Goal: Information Seeking & Learning: Learn about a topic

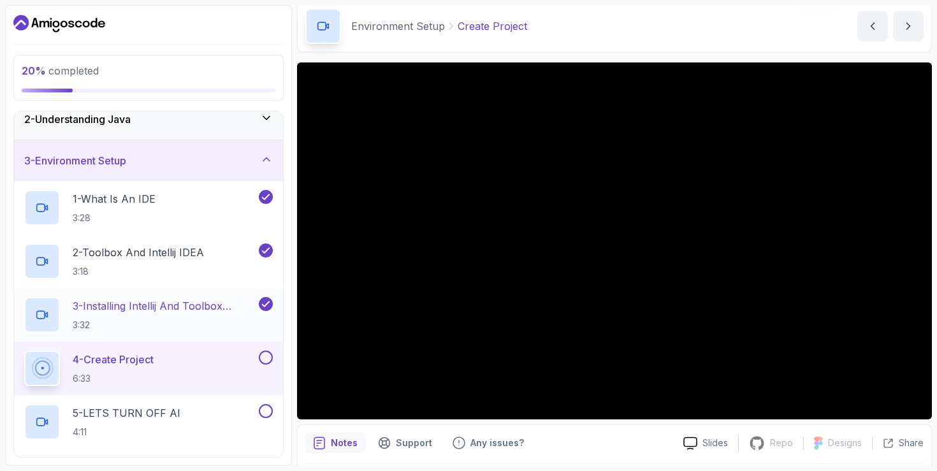
scroll to position [59, 0]
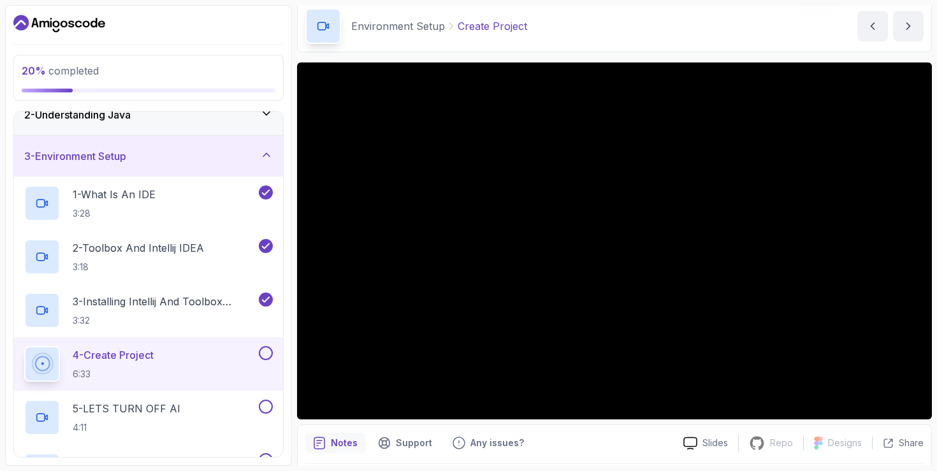
click at [264, 359] on button at bounding box center [266, 353] width 14 height 14
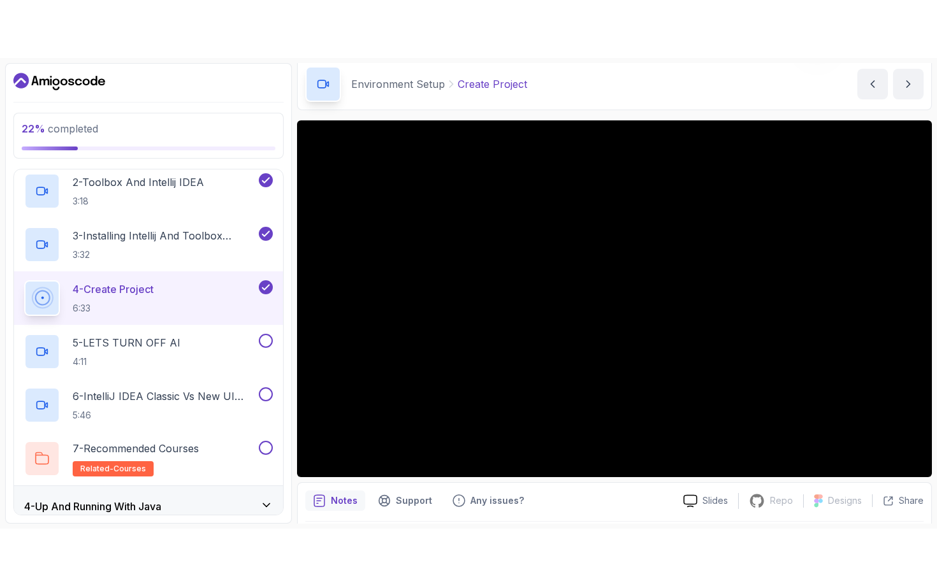
scroll to position [184, 0]
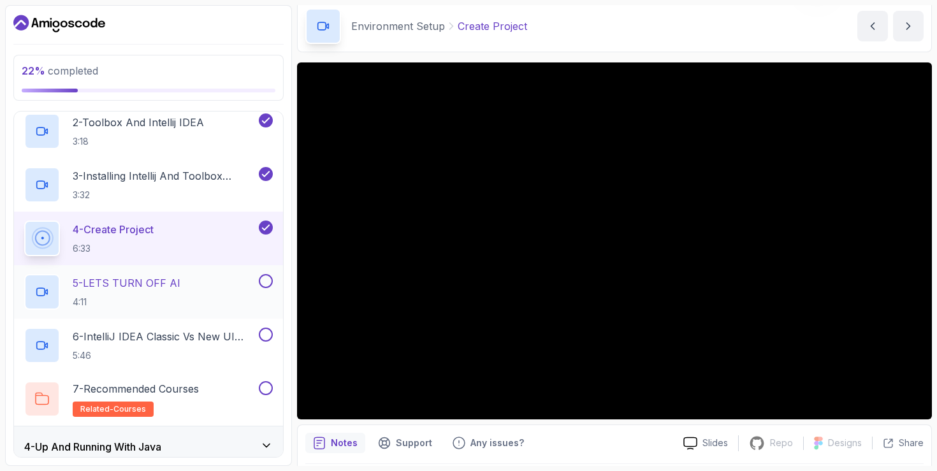
click at [235, 289] on div "5 - LETS TURN OFF AI 4:11" at bounding box center [140, 292] width 232 height 36
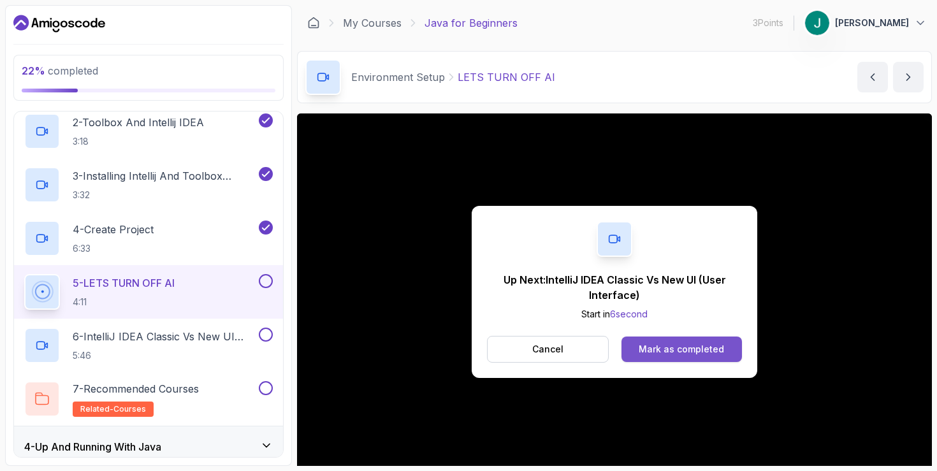
click at [702, 343] on div "Mark as completed" at bounding box center [681, 349] width 85 height 13
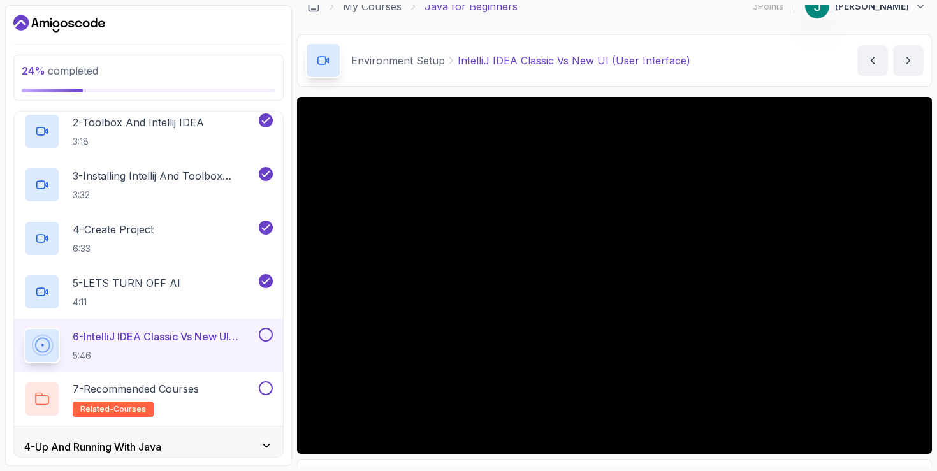
scroll to position [13, 0]
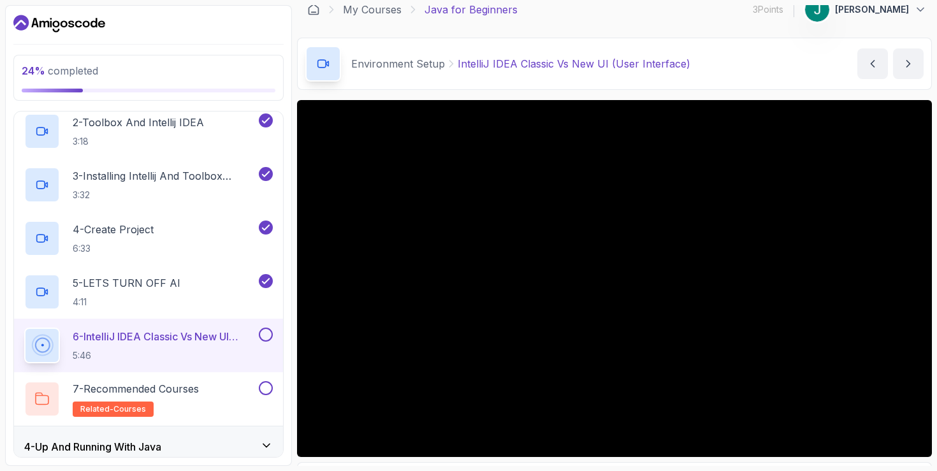
click at [270, 328] on div at bounding box center [264, 335] width 17 height 14
click at [265, 329] on button at bounding box center [266, 335] width 14 height 14
click at [196, 372] on div "7 - Recommended Courses related-courses" at bounding box center [148, 399] width 269 height 54
click at [188, 381] on p "7 - Recommended Courses" at bounding box center [136, 388] width 126 height 15
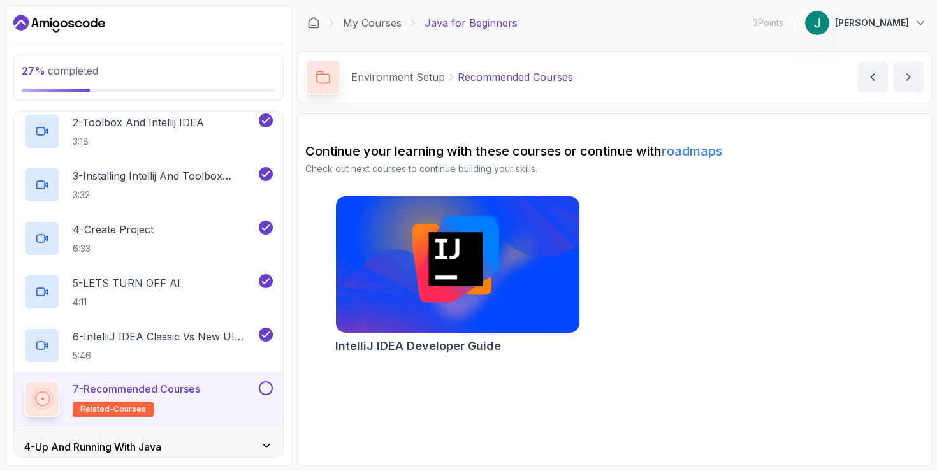
click at [452, 347] on h2 "IntelliJ IDEA Developer Guide" at bounding box center [418, 346] width 166 height 18
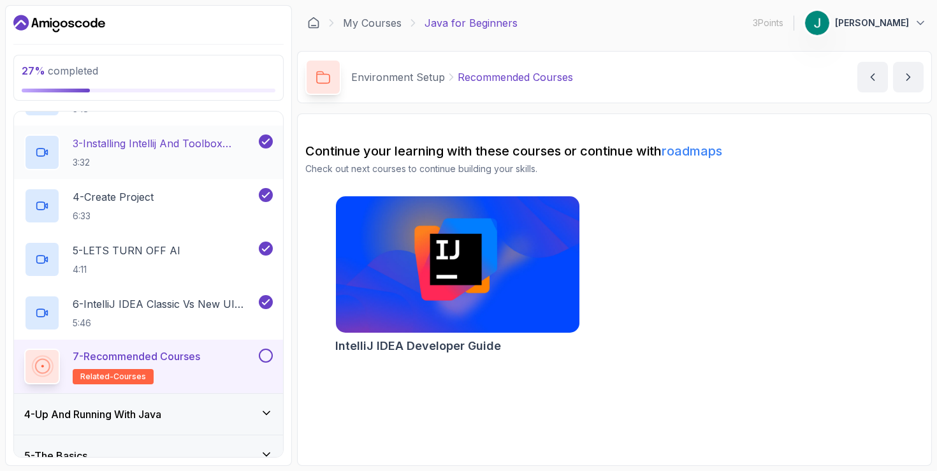
scroll to position [217, 0]
click at [245, 398] on div "4 - Up And Running With Java" at bounding box center [148, 413] width 269 height 41
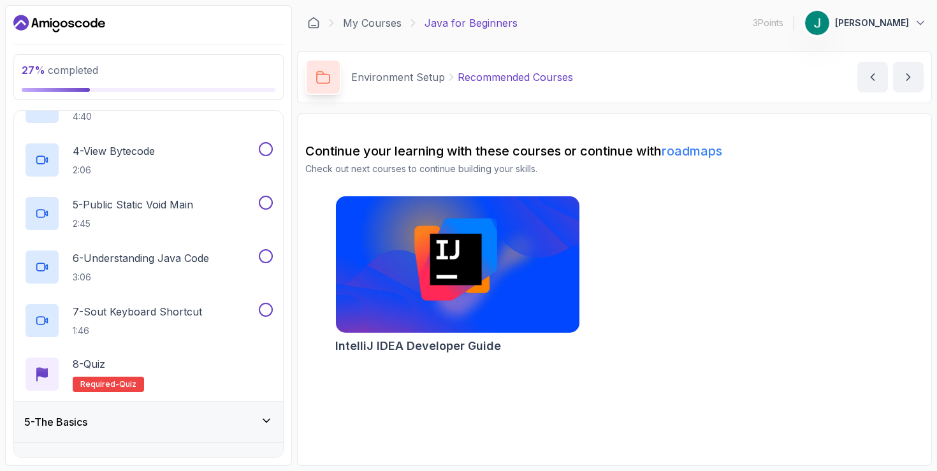
scroll to position [372, 0]
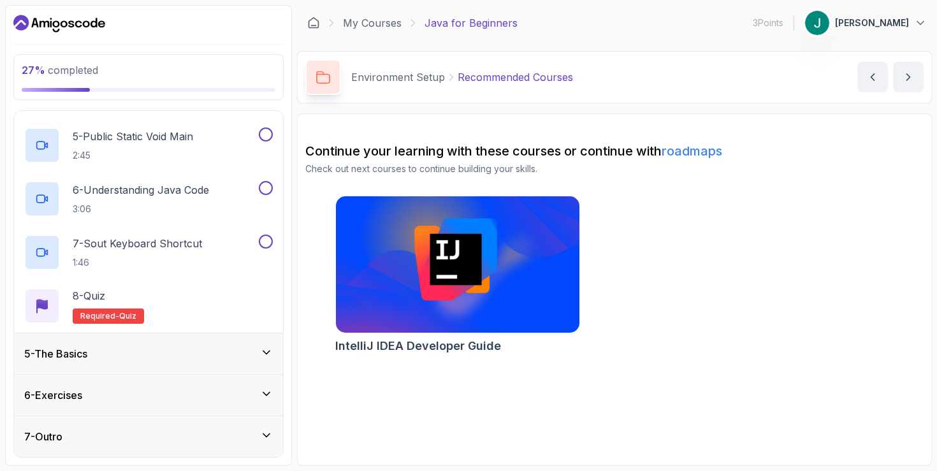
click at [239, 359] on div "5 - The Basics" at bounding box center [148, 353] width 249 height 15
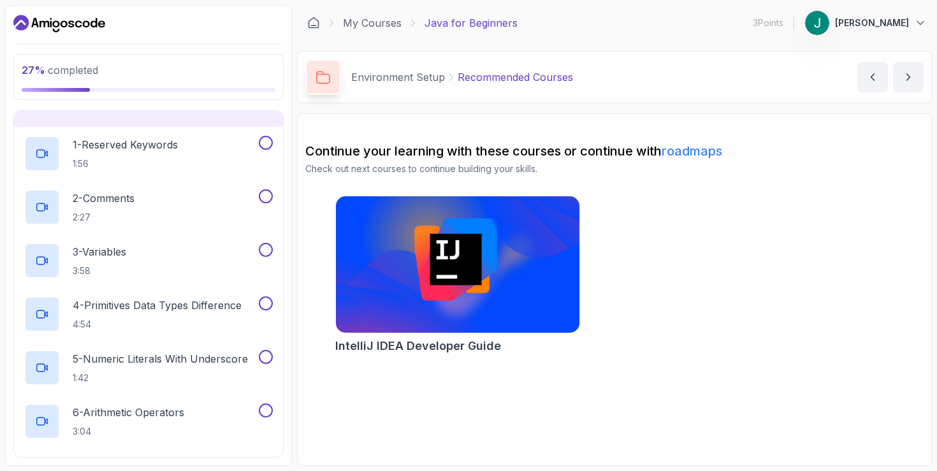
scroll to position [0, 0]
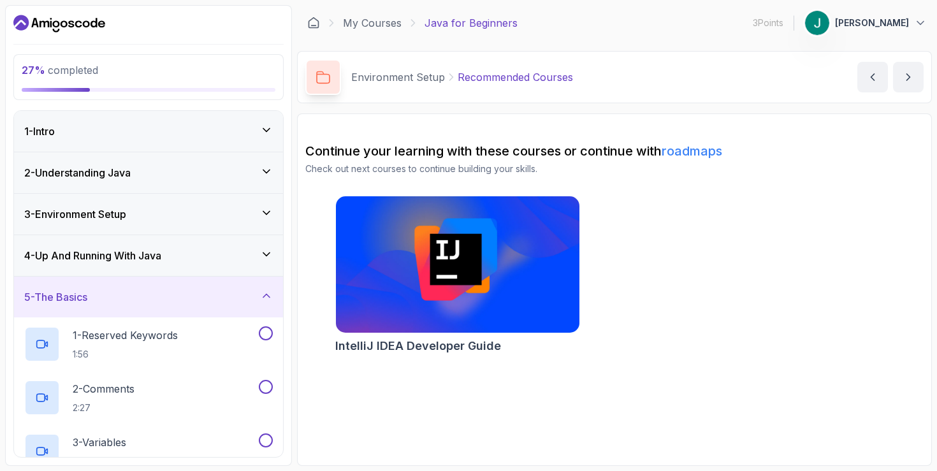
click at [236, 255] on div "4 - Up And Running With Java" at bounding box center [148, 255] width 249 height 15
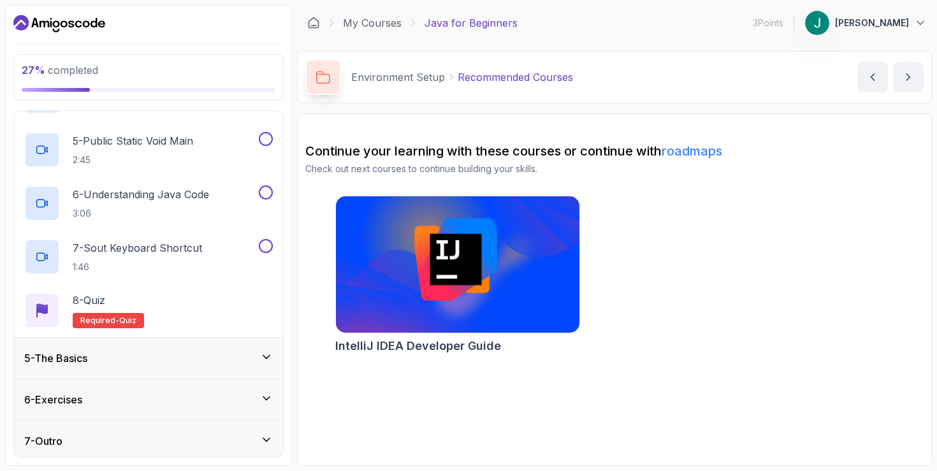
scroll to position [372, 0]
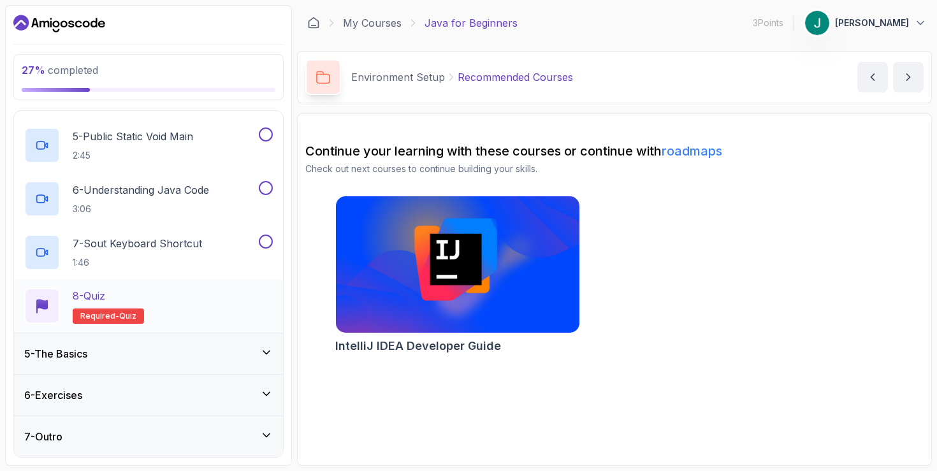
click at [210, 288] on div "8 - Quiz Required- quiz" at bounding box center [148, 306] width 249 height 36
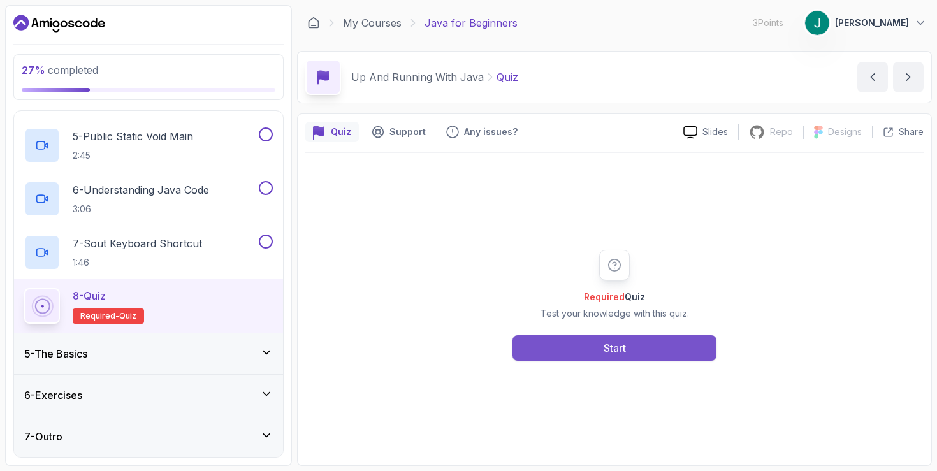
click at [556, 346] on button "Start" at bounding box center [614, 347] width 204 height 25
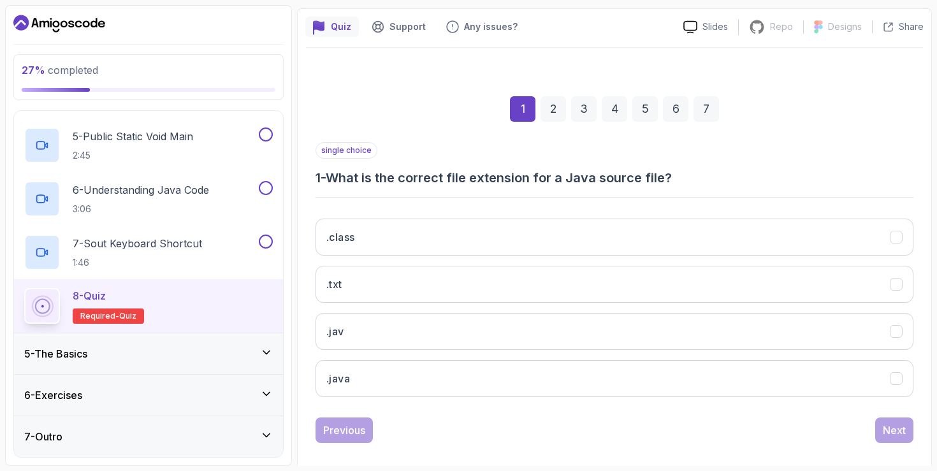
scroll to position [119, 0]
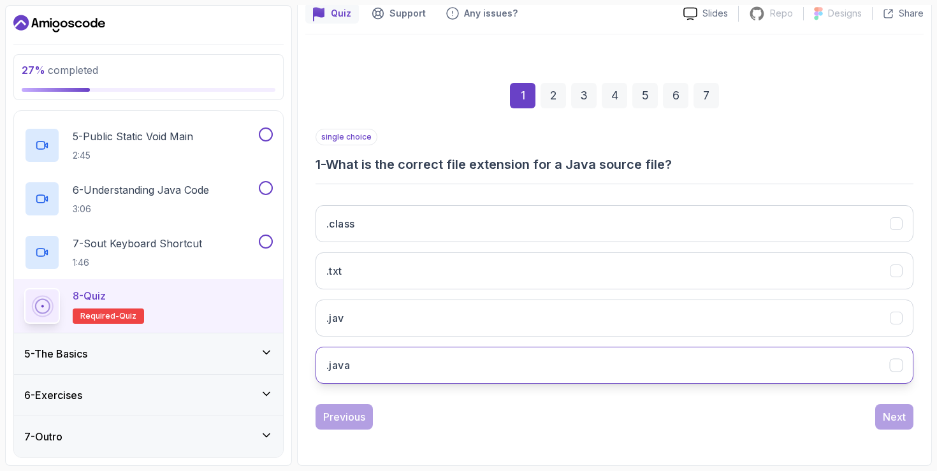
click at [503, 358] on button ".java" at bounding box center [614, 365] width 598 height 37
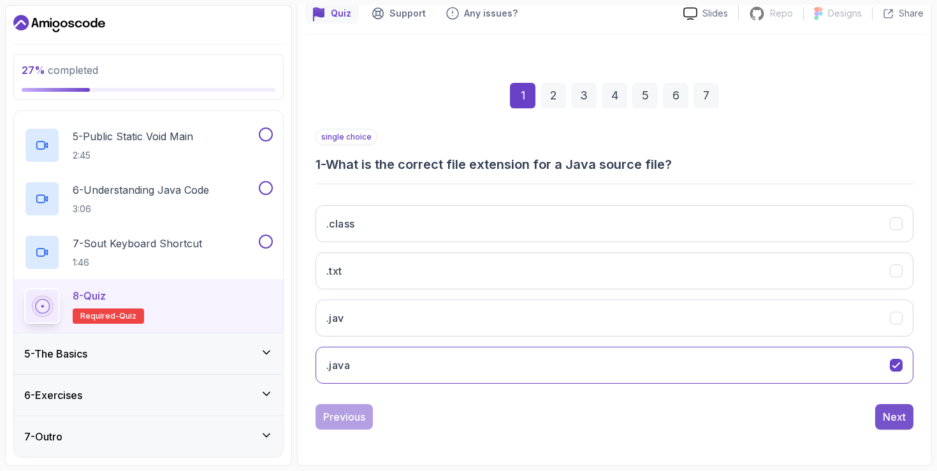
click at [887, 413] on div "Next" at bounding box center [894, 416] width 23 height 15
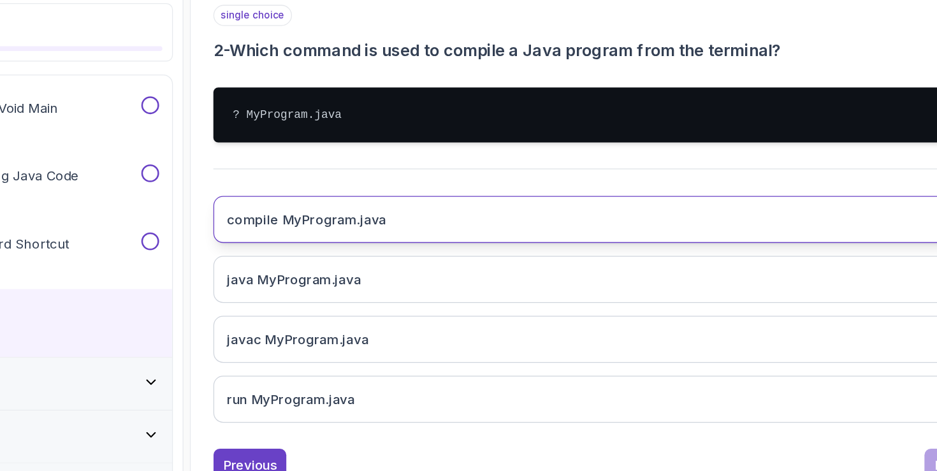
scroll to position [192, 0]
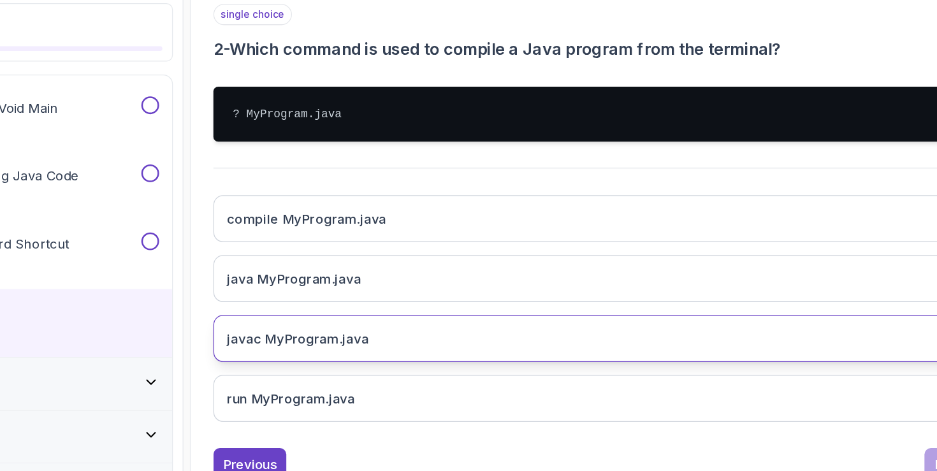
click at [625, 308] on button "javac MyProgram.java" at bounding box center [614, 318] width 598 height 37
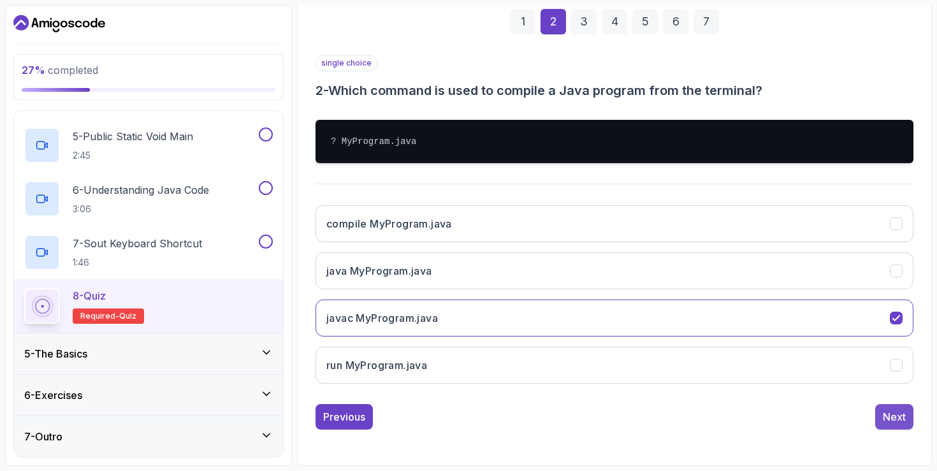
click at [900, 414] on div "Next" at bounding box center [894, 416] width 23 height 15
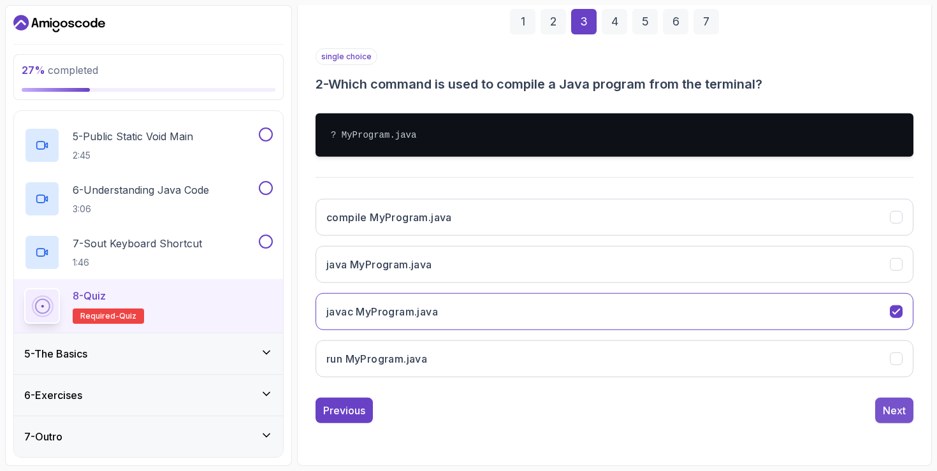
scroll to position [119, 0]
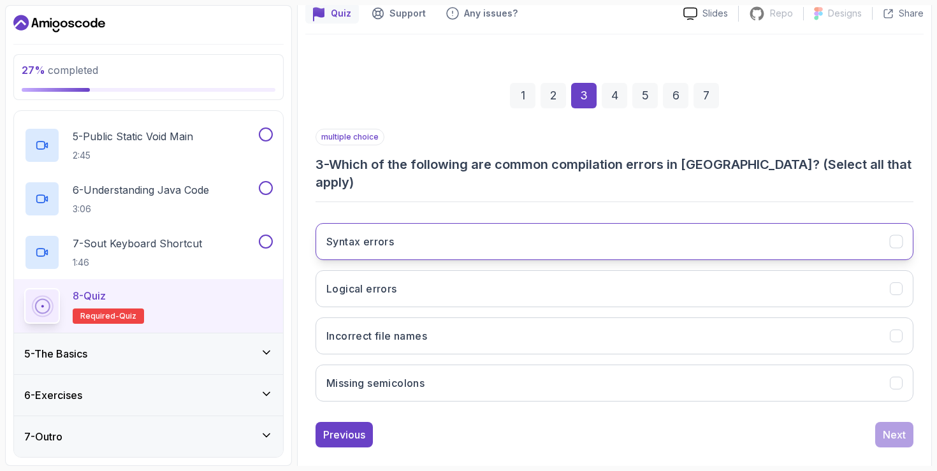
click at [633, 224] on button "Syntax errors" at bounding box center [614, 241] width 598 height 37
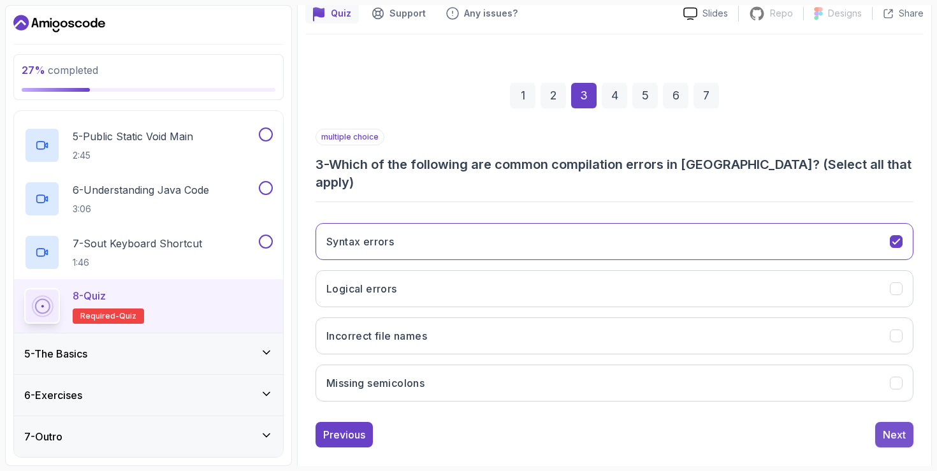
click at [904, 427] on div "Next" at bounding box center [894, 434] width 23 height 15
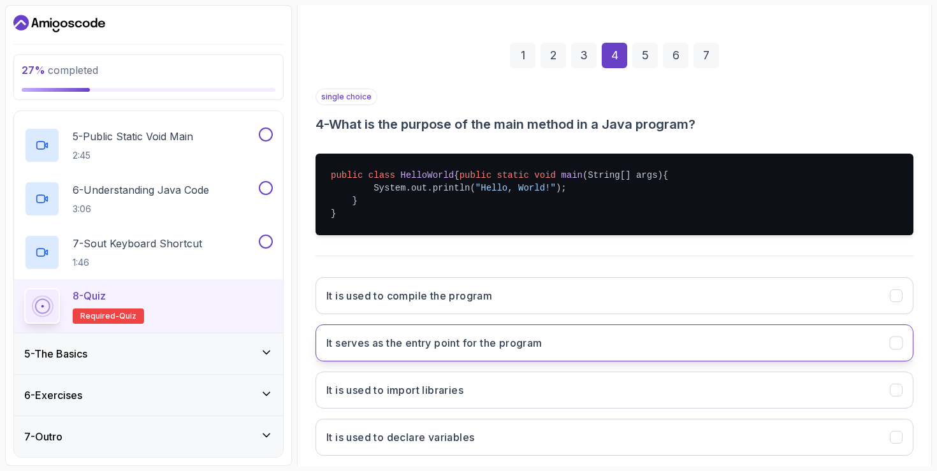
scroll to position [163, 0]
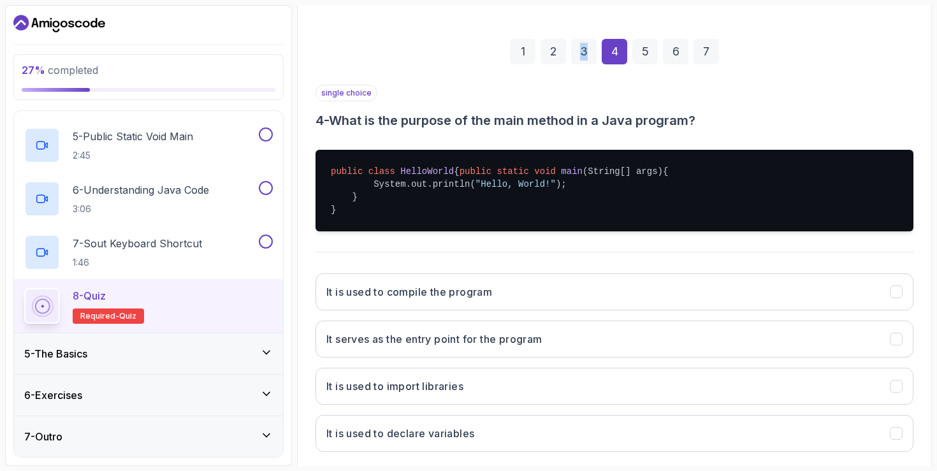
click at [593, 43] on div "3" at bounding box center [583, 51] width 25 height 25
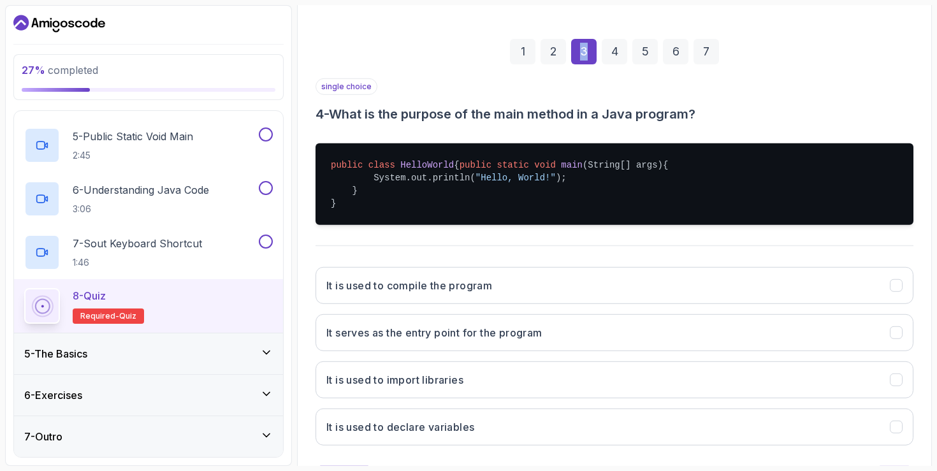
scroll to position [119, 0]
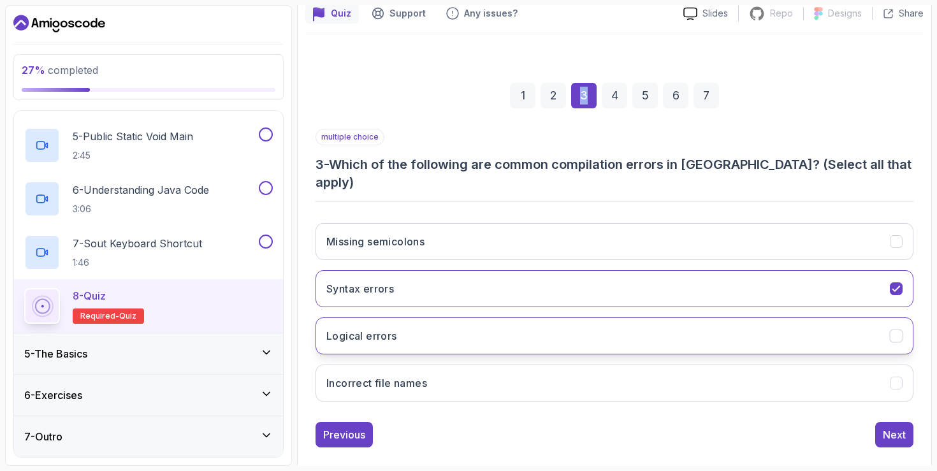
click at [717, 317] on button "Logical errors" at bounding box center [614, 335] width 598 height 37
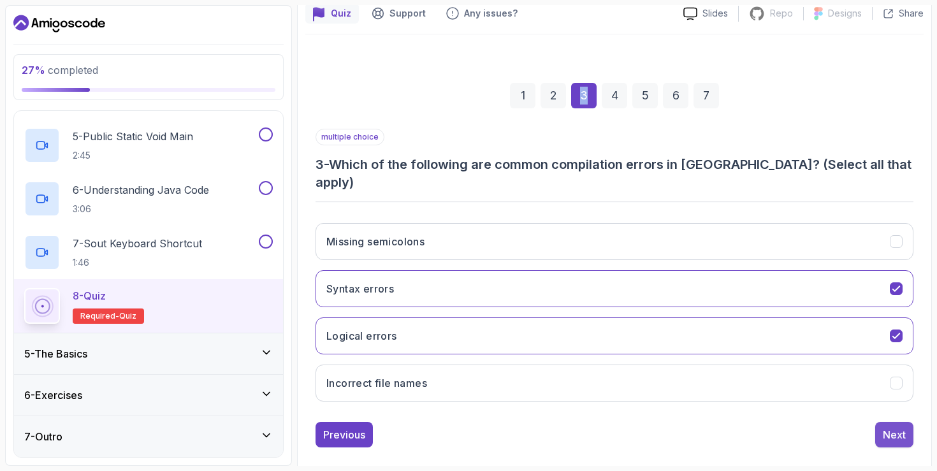
click at [878, 422] on button "Next" at bounding box center [894, 434] width 38 height 25
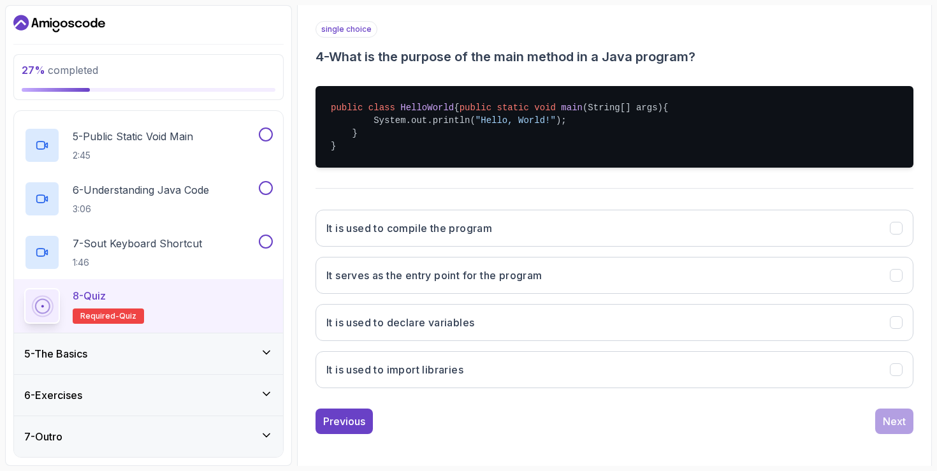
scroll to position [243, 0]
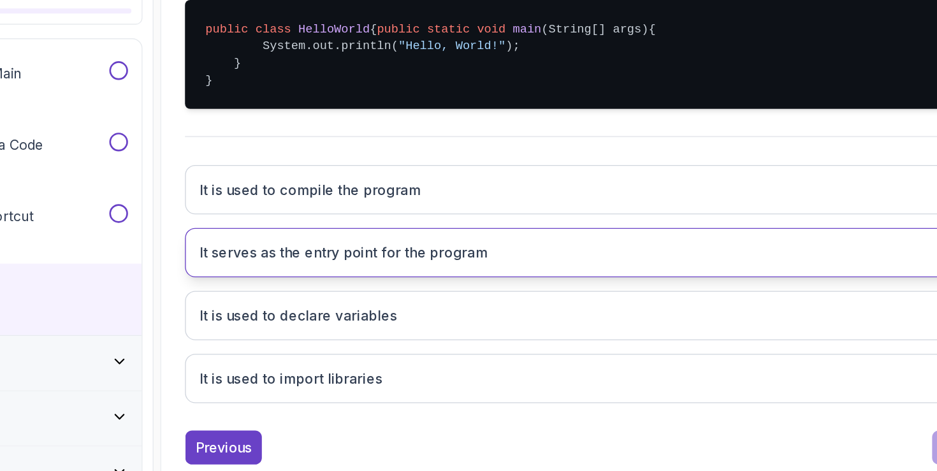
click at [683, 277] on button "It serves as the entry point for the program" at bounding box center [614, 270] width 598 height 37
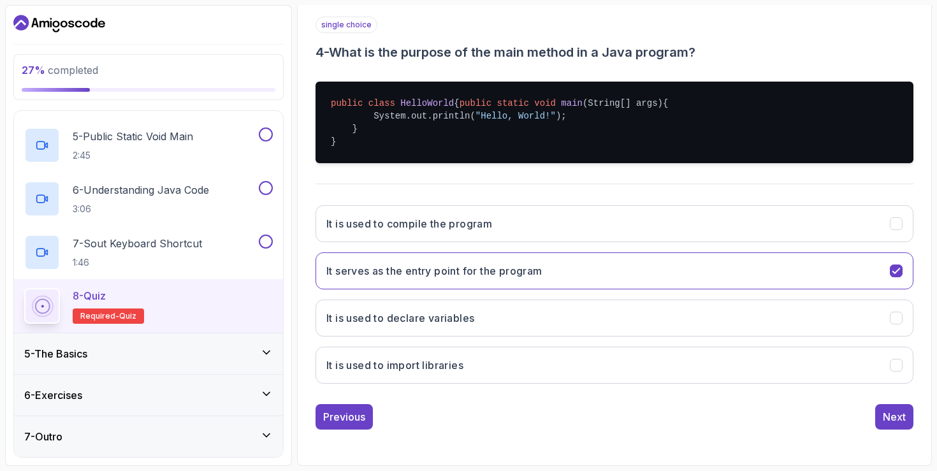
click at [873, 424] on div "Previous Next" at bounding box center [614, 416] width 598 height 25
click at [891, 418] on div "Next" at bounding box center [894, 416] width 23 height 15
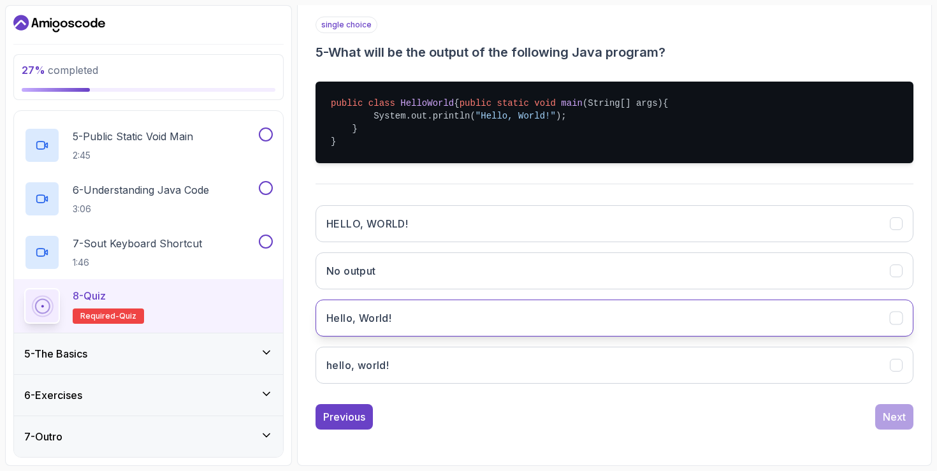
click at [556, 328] on button "Hello, World!" at bounding box center [614, 318] width 598 height 37
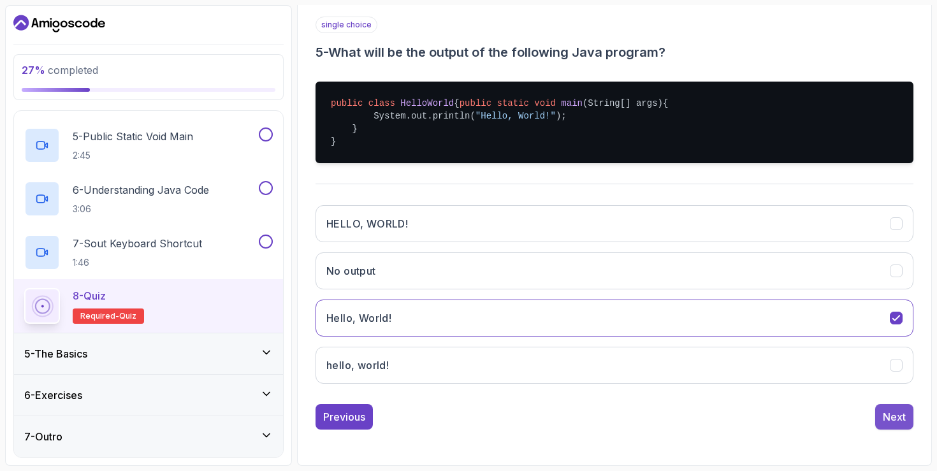
click at [897, 416] on div "Next" at bounding box center [894, 416] width 23 height 15
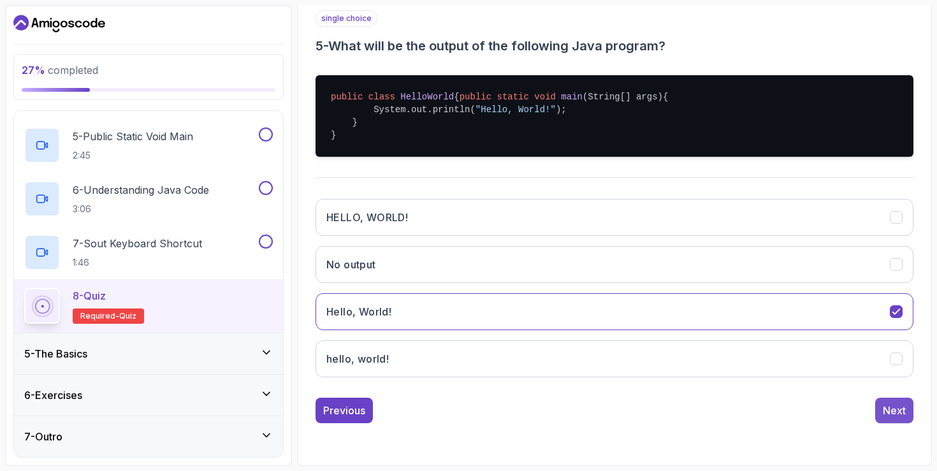
scroll to position [119, 0]
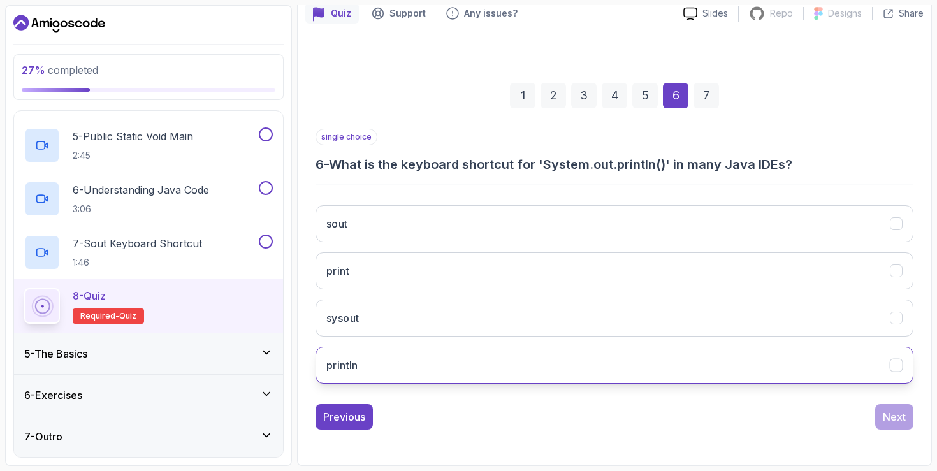
click at [578, 359] on button "println" at bounding box center [614, 365] width 598 height 37
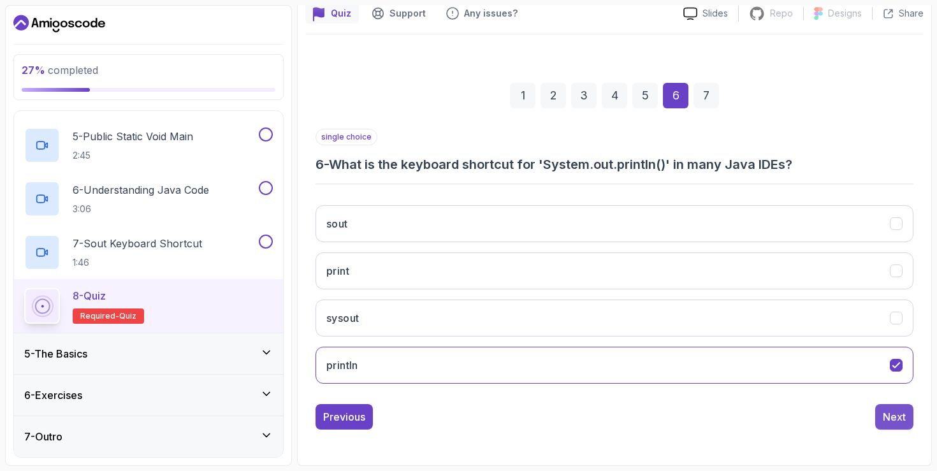
click at [887, 416] on div "Next" at bounding box center [894, 416] width 23 height 15
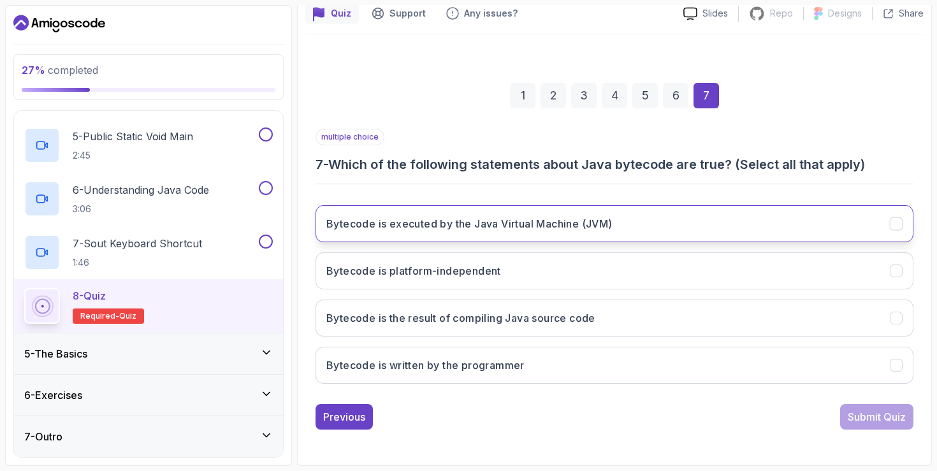
click at [651, 224] on button "Bytecode is executed by the Java Virtual Machine (JVM)" at bounding box center [614, 223] width 598 height 37
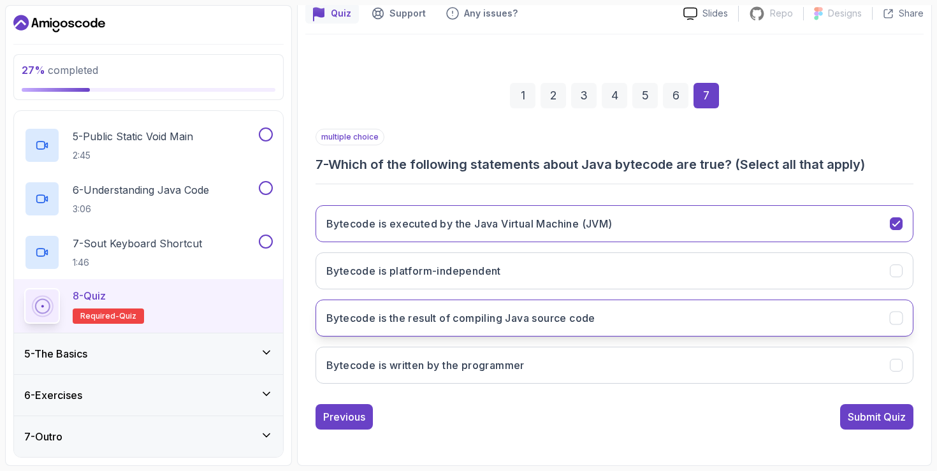
click at [654, 329] on button "Bytecode is the result of compiling Java source code" at bounding box center [614, 318] width 598 height 37
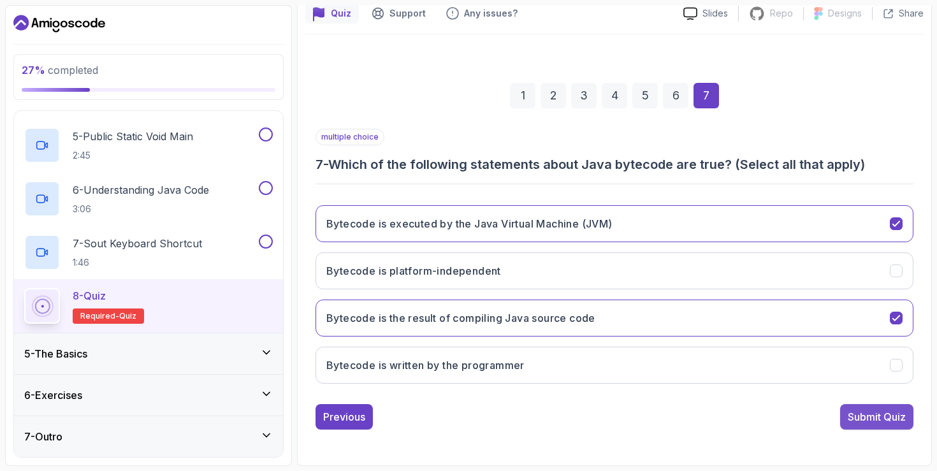
click at [871, 418] on div "Submit Quiz" at bounding box center [877, 416] width 58 height 15
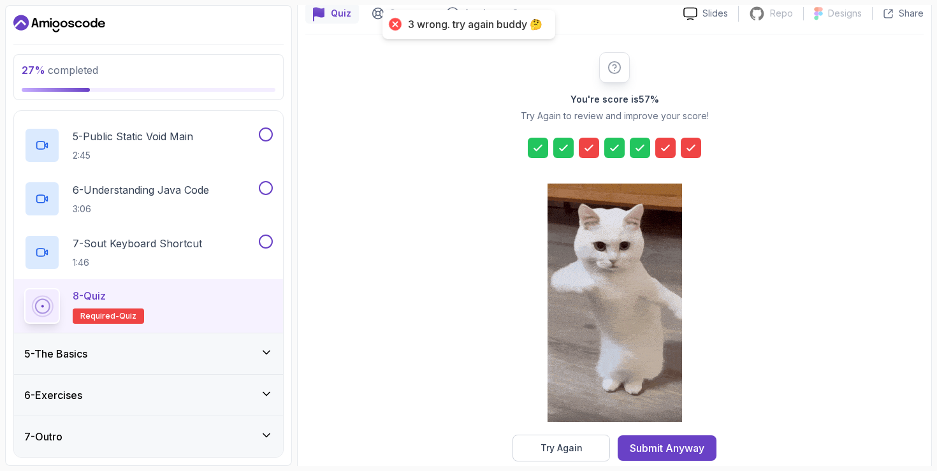
scroll to position [140, 0]
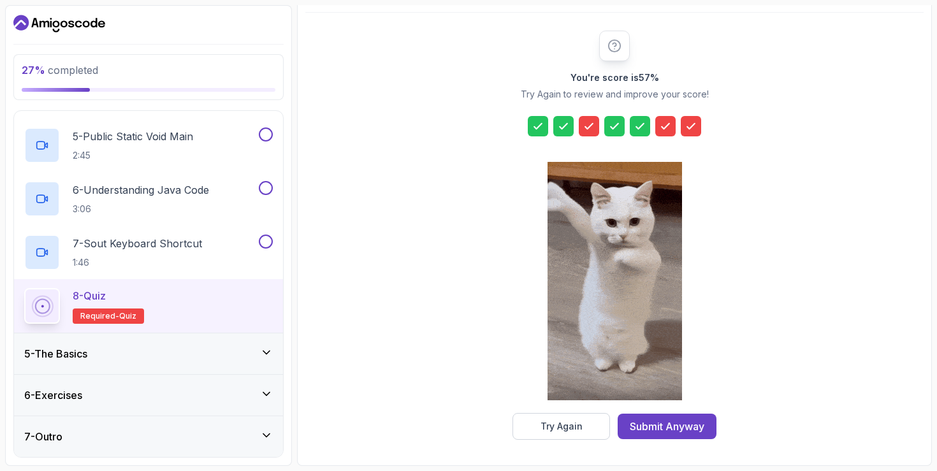
drag, startPoint x: 588, startPoint y: 123, endPoint x: 598, endPoint y: 129, distance: 12.0
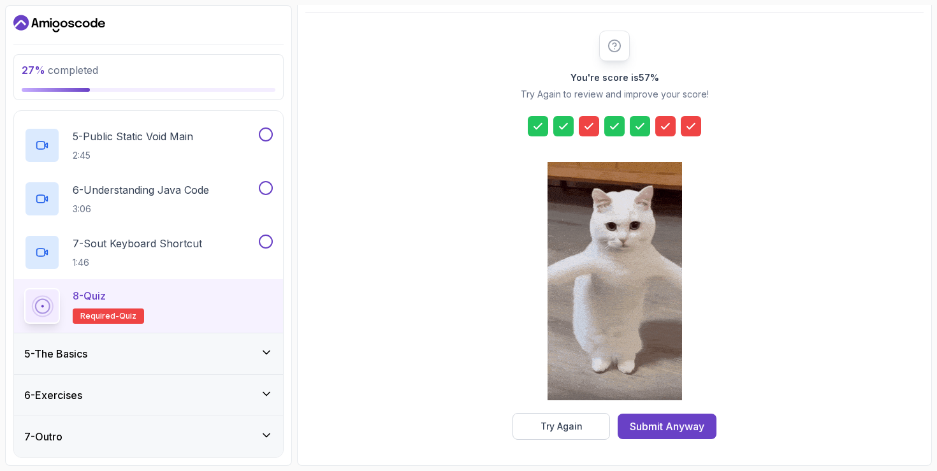
click at [598, 129] on div at bounding box center [589, 126] width 20 height 20
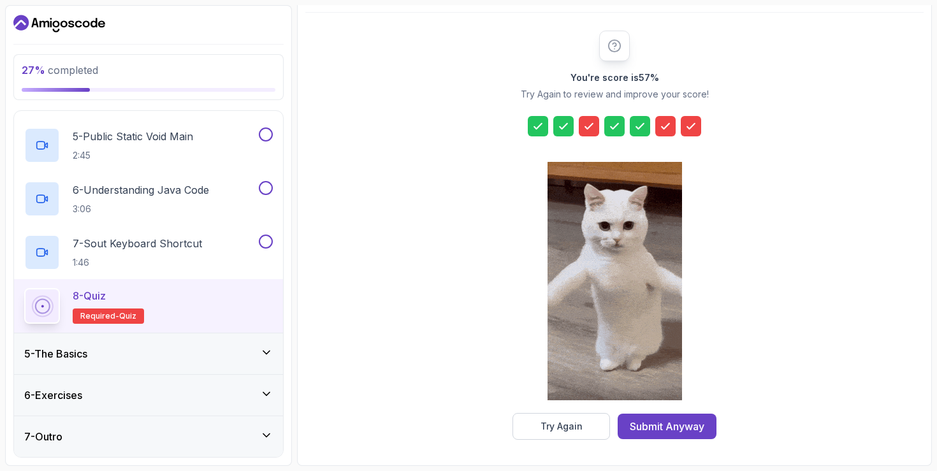
click at [592, 127] on icon at bounding box center [588, 126] width 13 height 13
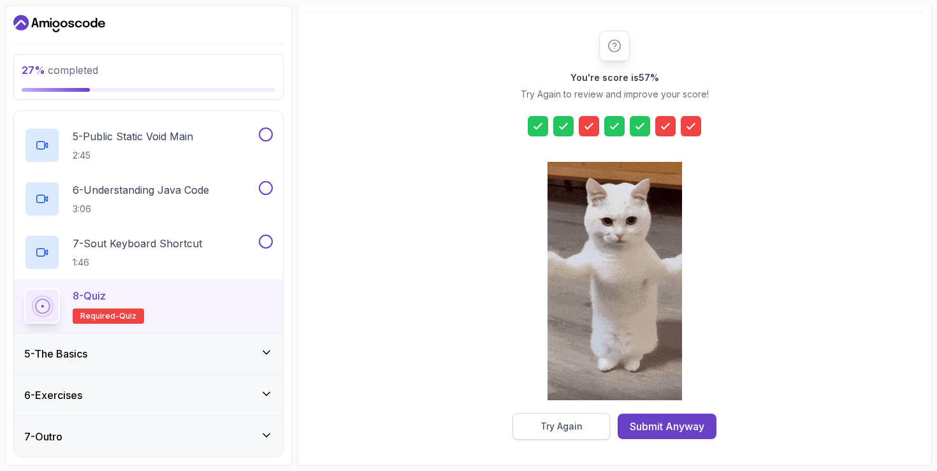
click at [582, 427] on button "Try Again" at bounding box center [561, 426] width 98 height 27
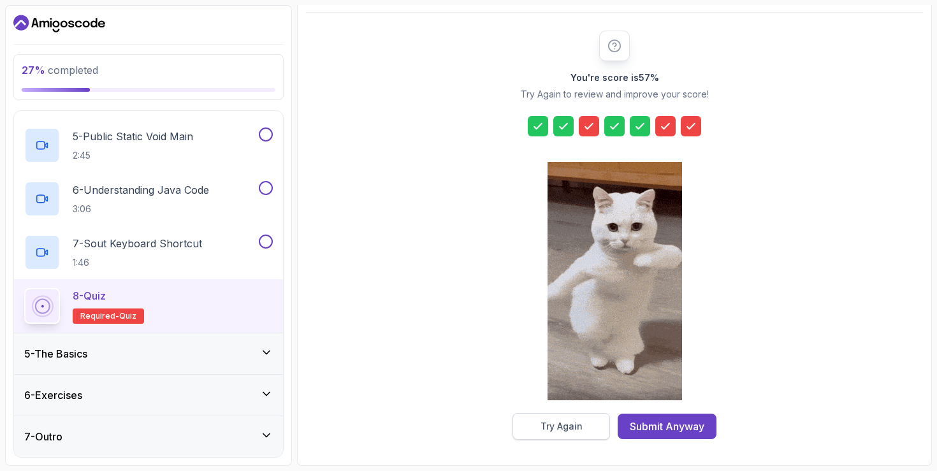
scroll to position [119, 0]
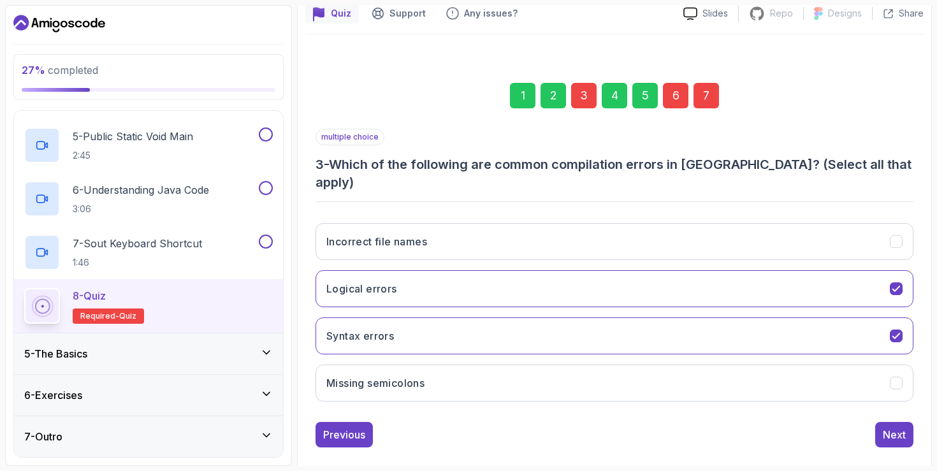
click at [586, 98] on div "3" at bounding box center [583, 95] width 25 height 25
click at [611, 270] on button "Logical errors" at bounding box center [614, 288] width 598 height 37
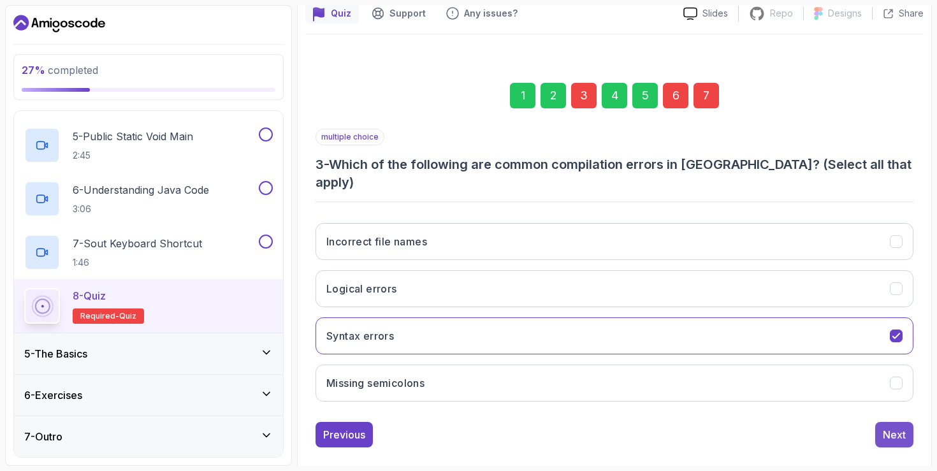
click at [895, 427] on div "Next" at bounding box center [894, 434] width 23 height 15
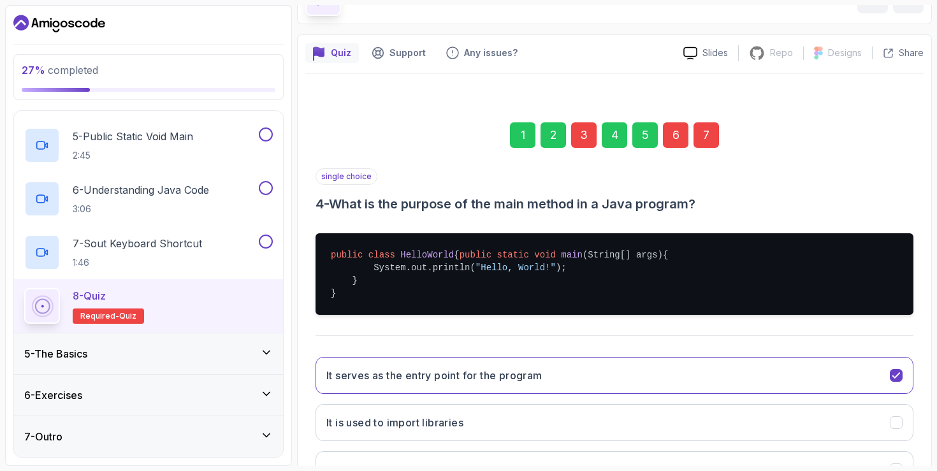
scroll to position [1, 0]
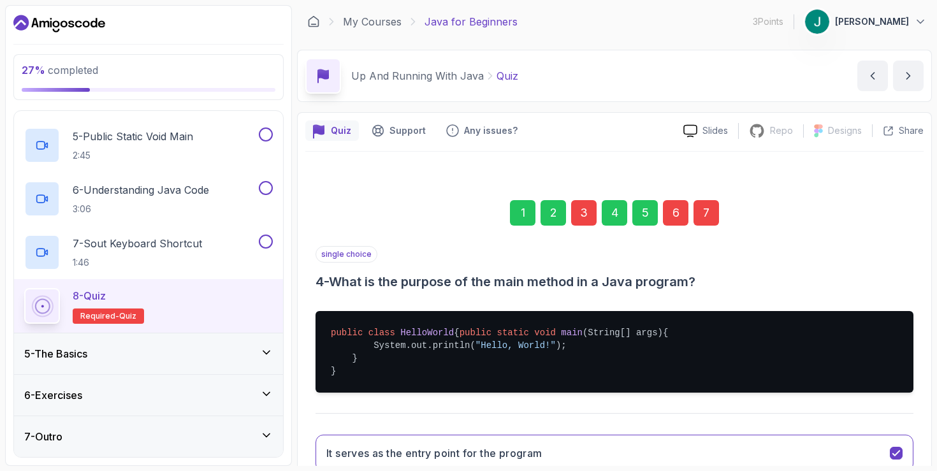
click at [675, 211] on div "6" at bounding box center [675, 212] width 25 height 25
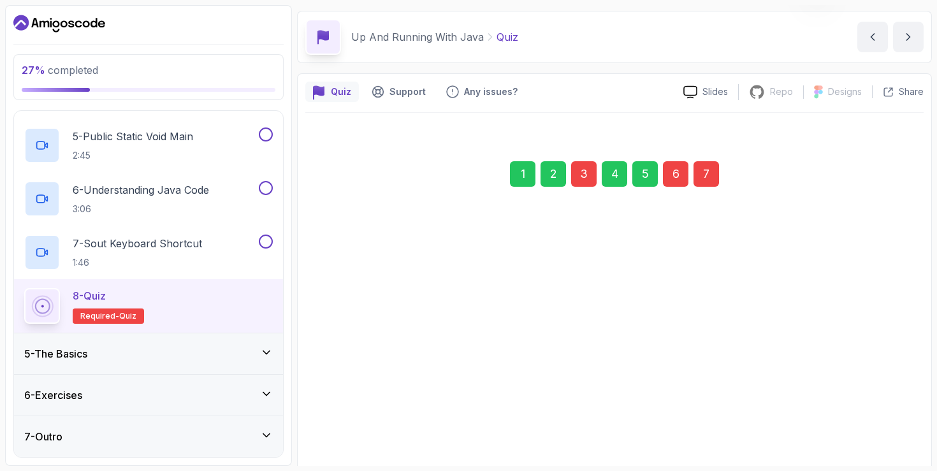
scroll to position [119, 0]
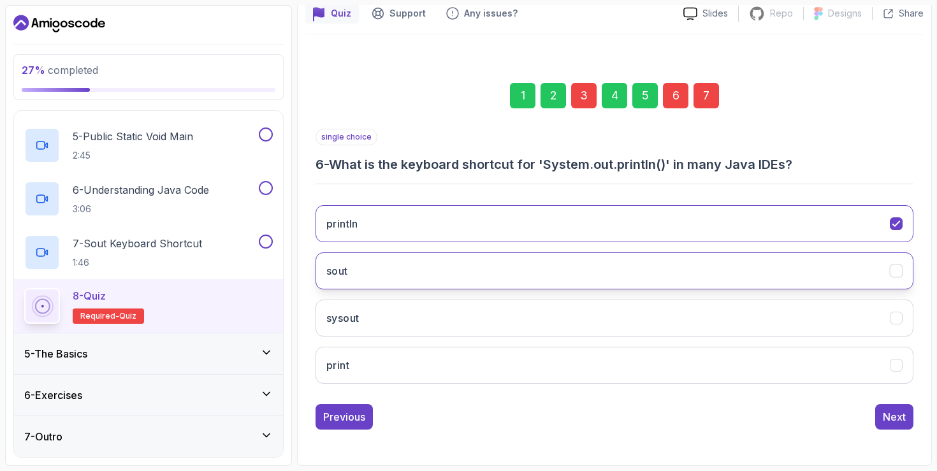
click at [637, 269] on button "sout" at bounding box center [614, 270] width 598 height 37
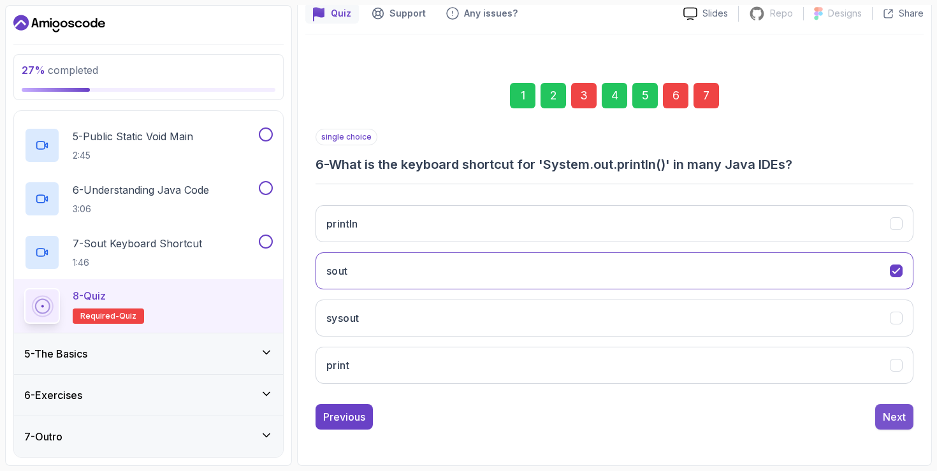
click at [905, 426] on button "Next" at bounding box center [894, 416] width 38 height 25
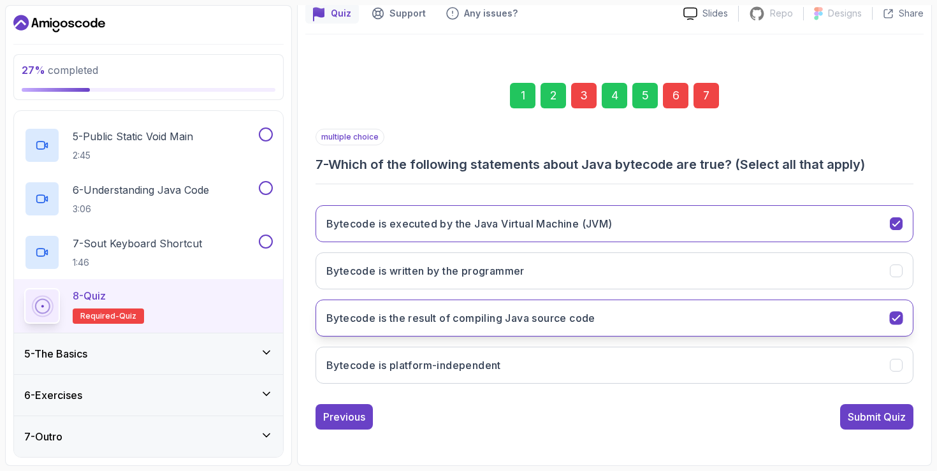
click at [726, 328] on button "Bytecode is the result of compiling Java source code" at bounding box center [614, 318] width 598 height 37
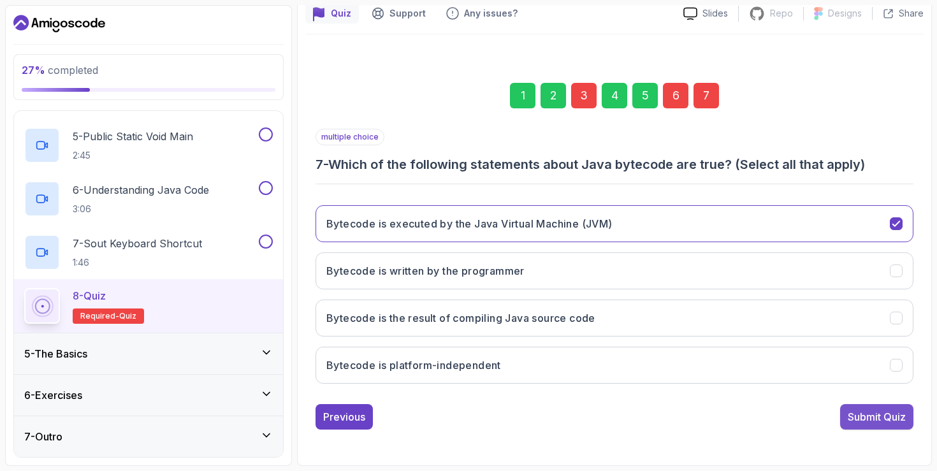
click at [867, 414] on div "Submit Quiz" at bounding box center [877, 416] width 58 height 15
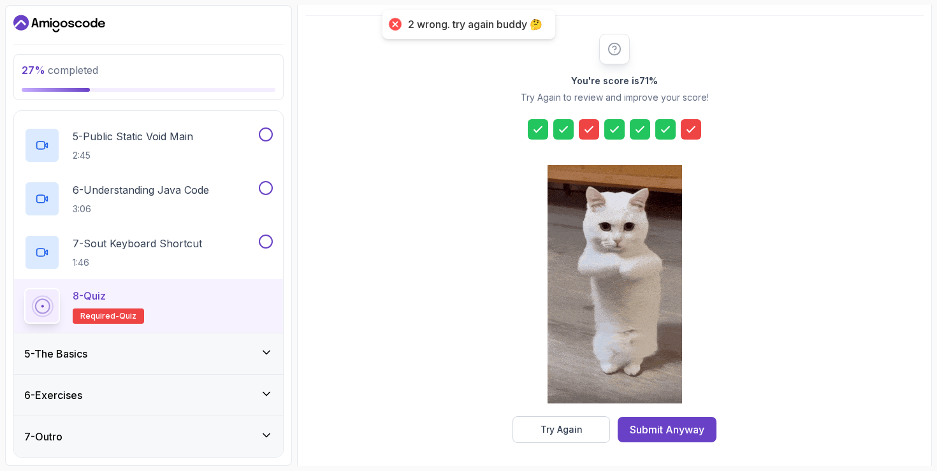
scroll to position [140, 0]
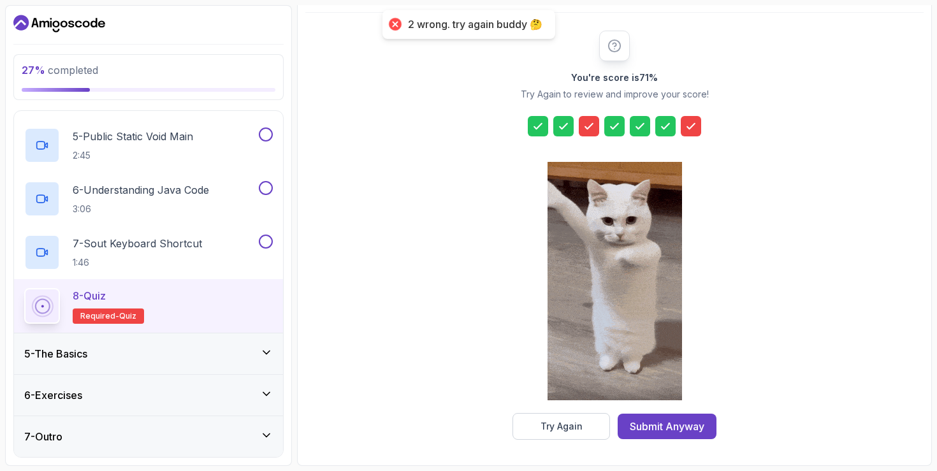
click at [593, 128] on icon at bounding box center [588, 126] width 13 height 13
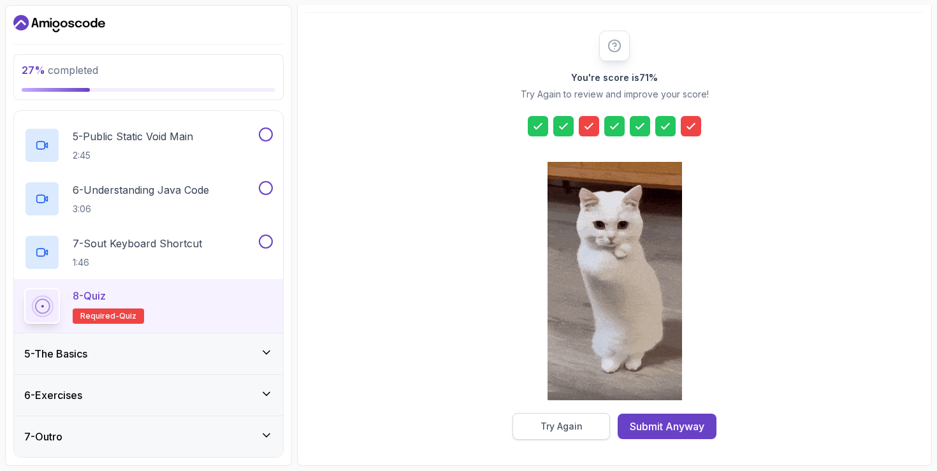
click at [556, 430] on div "Try Again" at bounding box center [561, 426] width 42 height 13
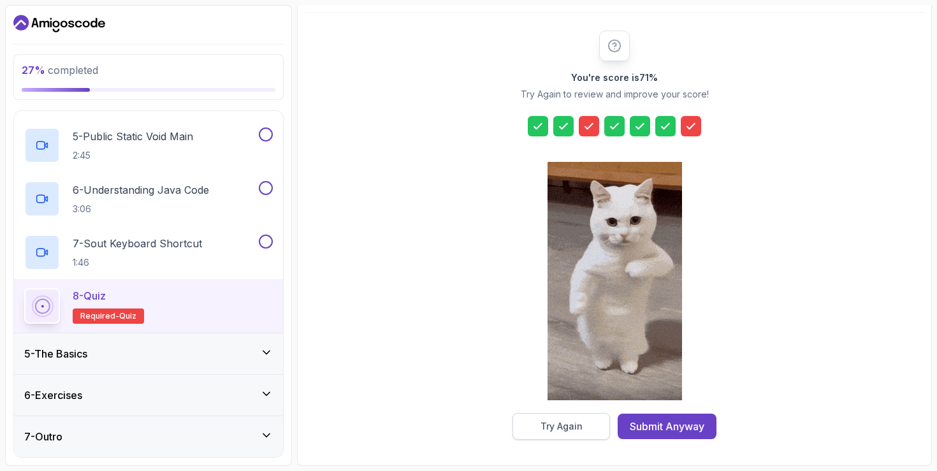
scroll to position [119, 0]
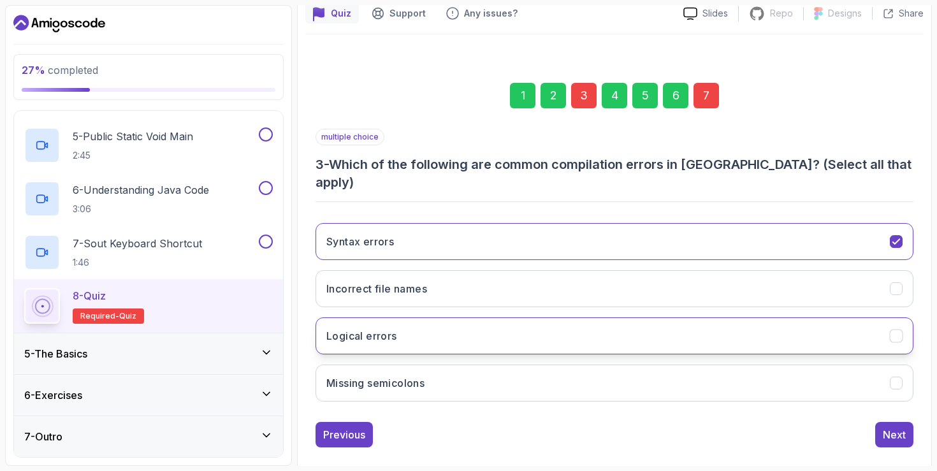
click at [518, 320] on button "Logical errors" at bounding box center [614, 335] width 598 height 37
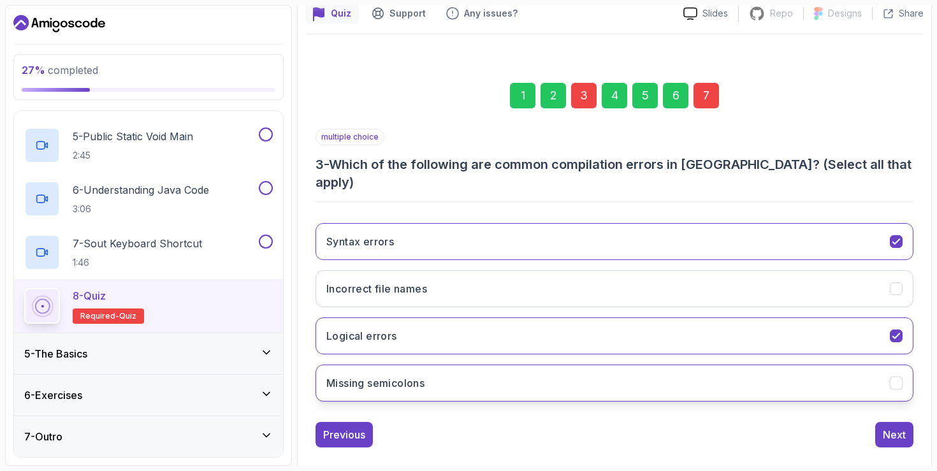
click at [505, 365] on button "Missing semicolons" at bounding box center [614, 383] width 598 height 37
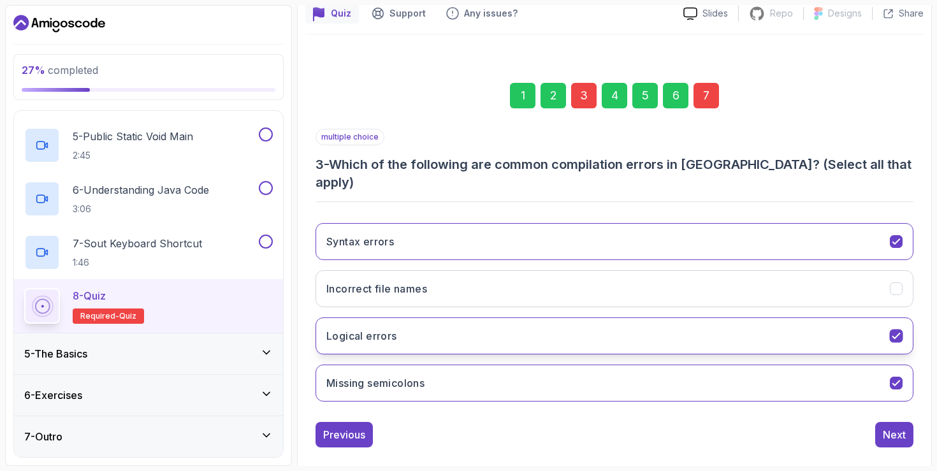
click at [776, 317] on button "Logical errors" at bounding box center [614, 335] width 598 height 37
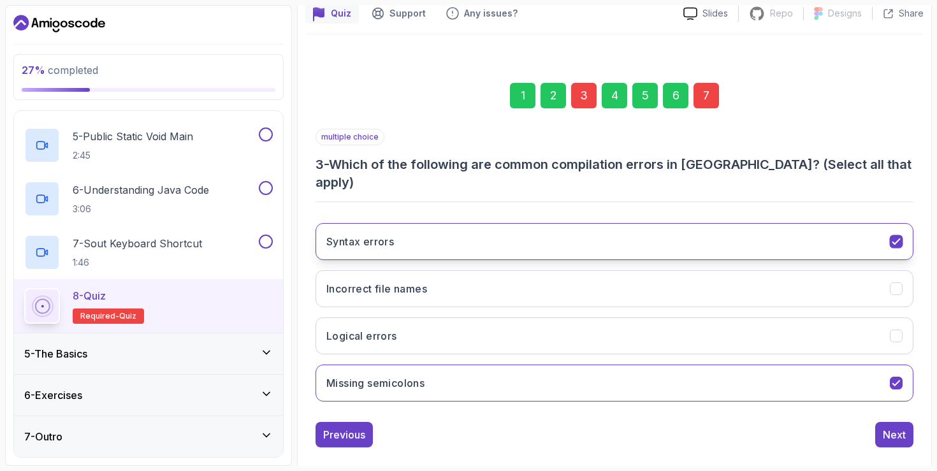
click at [794, 223] on button "Syntax errors" at bounding box center [614, 241] width 598 height 37
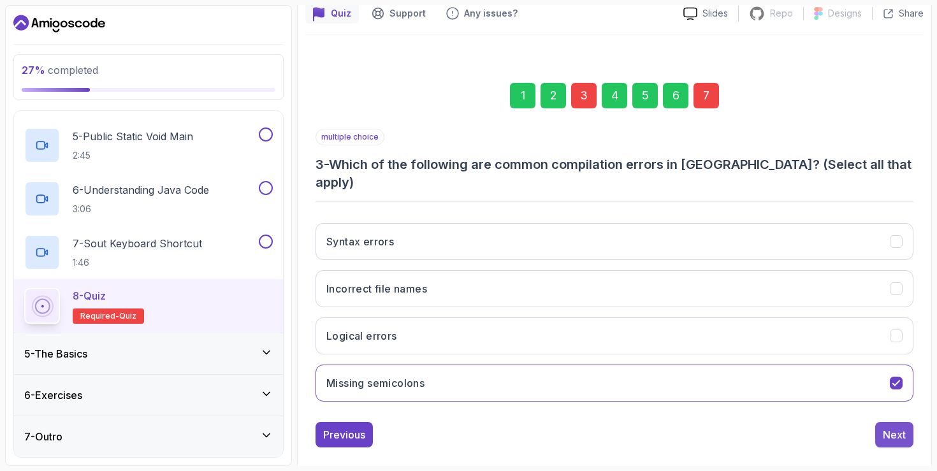
click at [892, 426] on button "Next" at bounding box center [894, 434] width 38 height 25
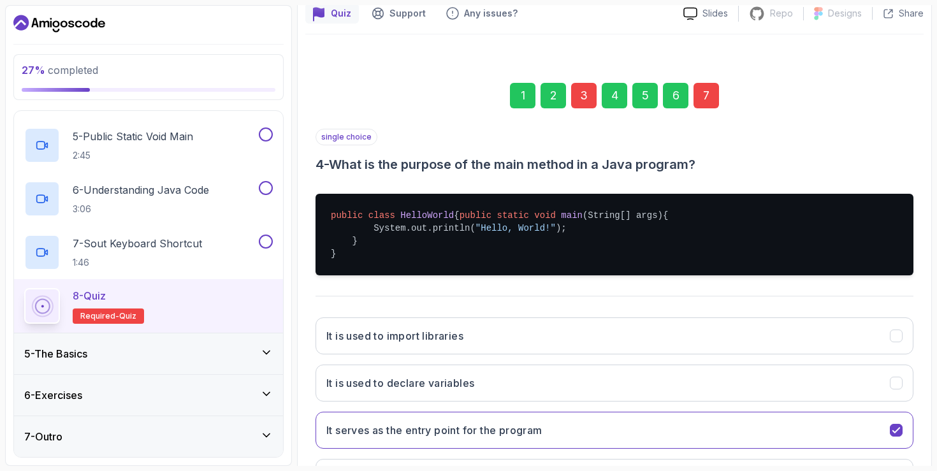
click at [709, 97] on div "7" at bounding box center [705, 95] width 25 height 25
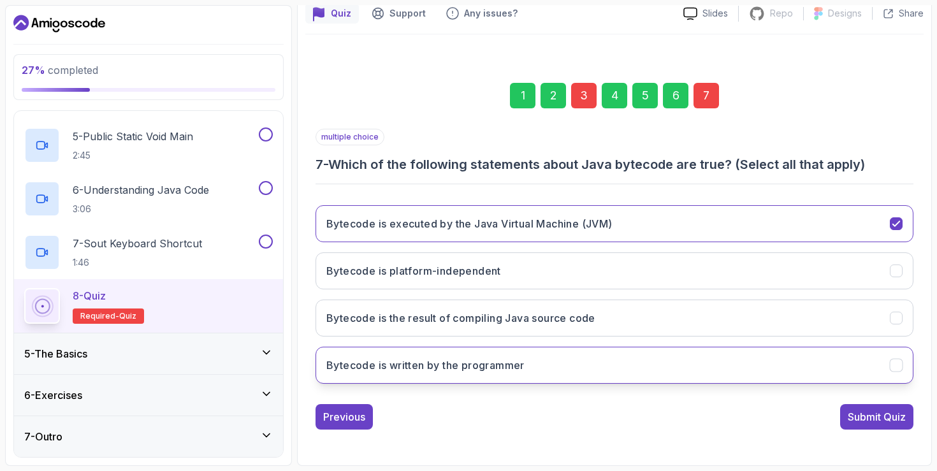
click at [568, 365] on button "Bytecode is written by the programmer" at bounding box center [614, 365] width 598 height 37
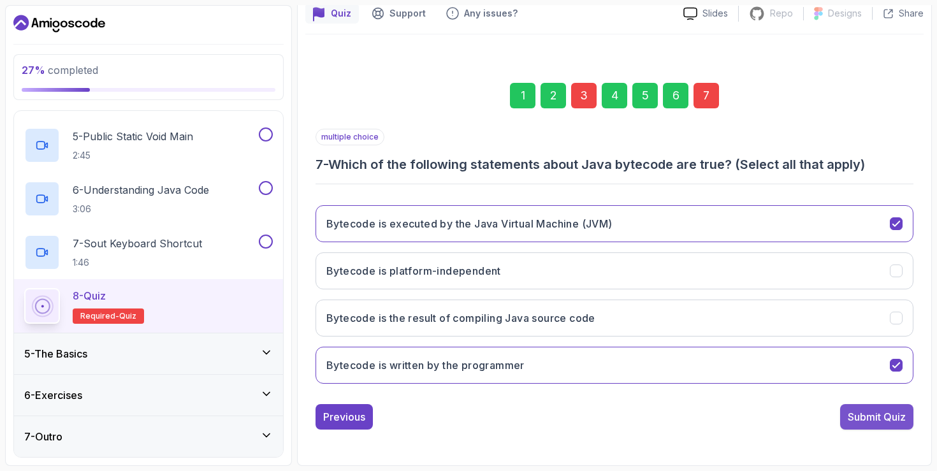
click at [872, 421] on div "Submit Quiz" at bounding box center [877, 416] width 58 height 15
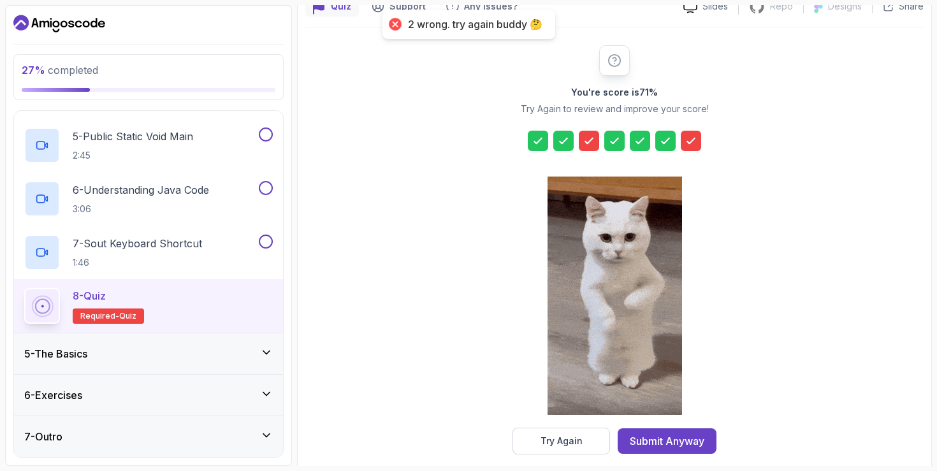
scroll to position [140, 0]
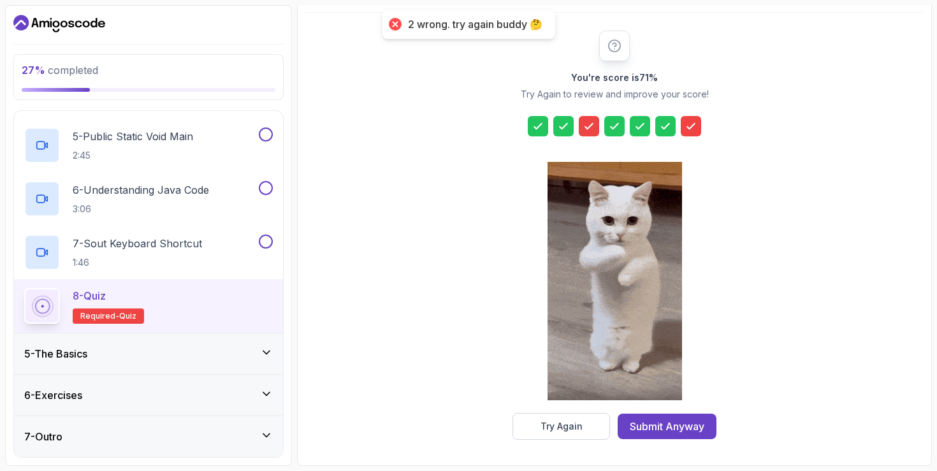
click at [582, 124] on div at bounding box center [589, 126] width 20 height 20
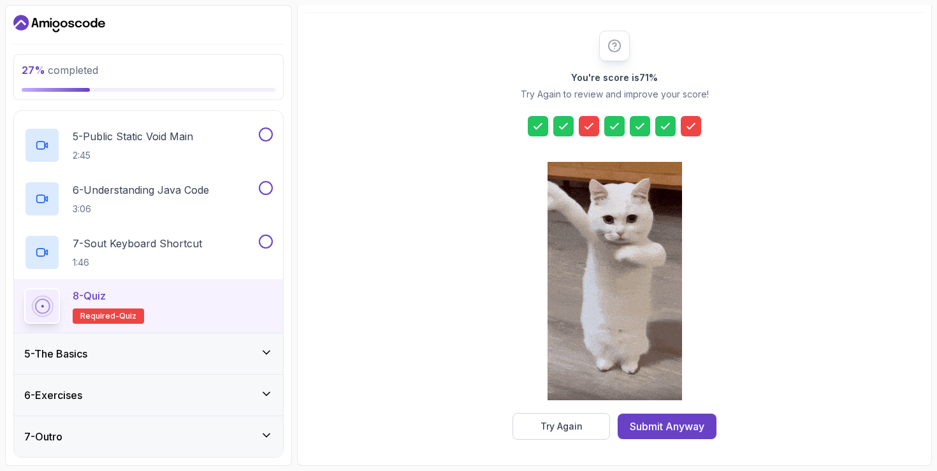
click at [593, 122] on icon at bounding box center [588, 126] width 13 height 13
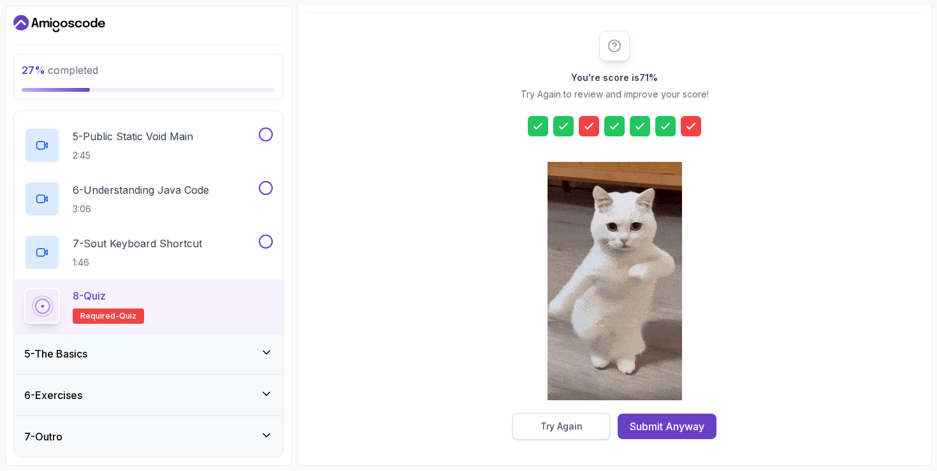
click at [577, 434] on button "Try Again" at bounding box center [561, 426] width 98 height 27
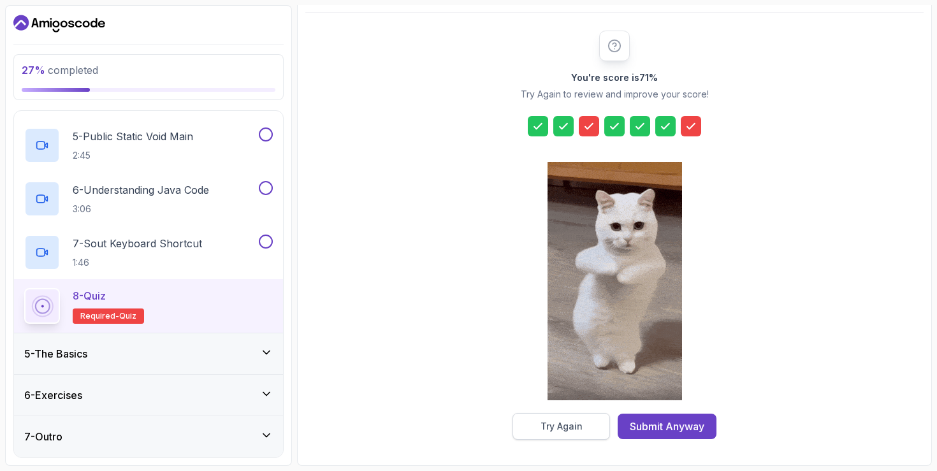
scroll to position [119, 0]
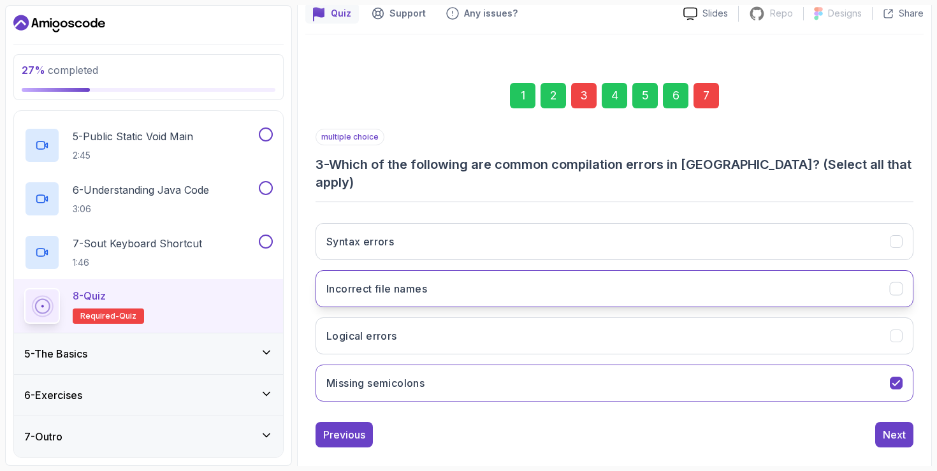
click at [551, 270] on button "Incorrect file names" at bounding box center [614, 288] width 598 height 37
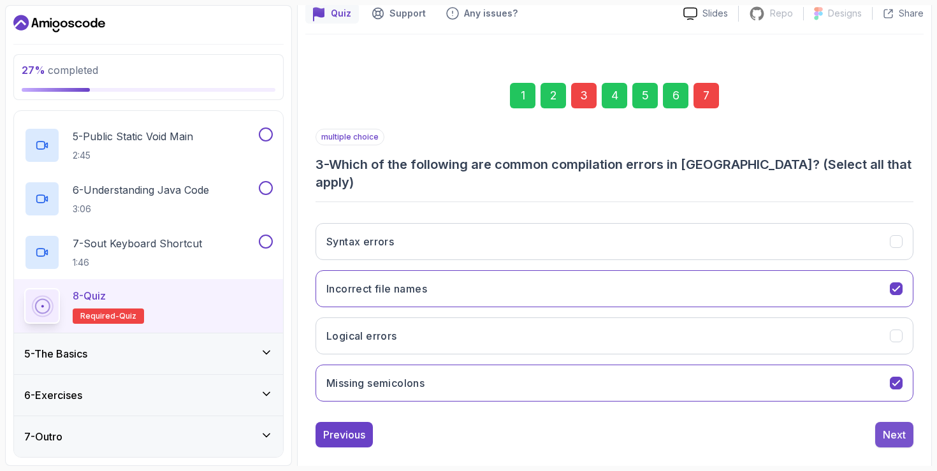
click at [887, 427] on div "Next" at bounding box center [894, 434] width 23 height 15
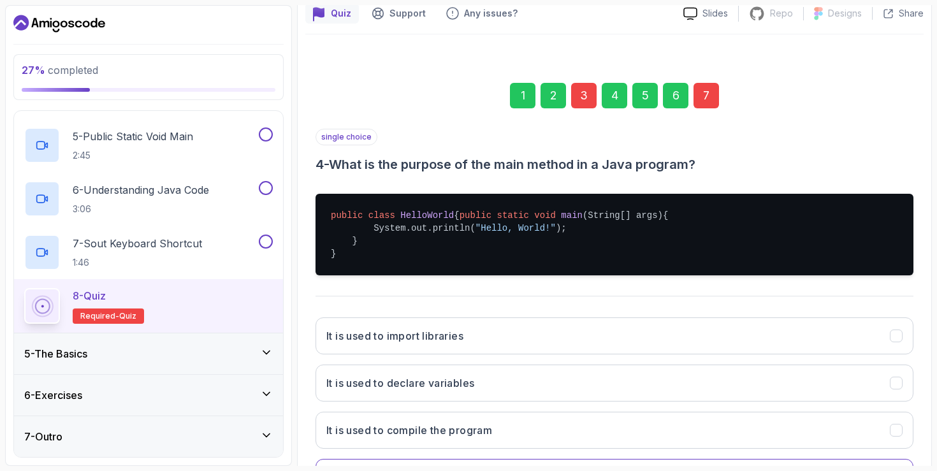
click at [712, 99] on div "7" at bounding box center [705, 95] width 25 height 25
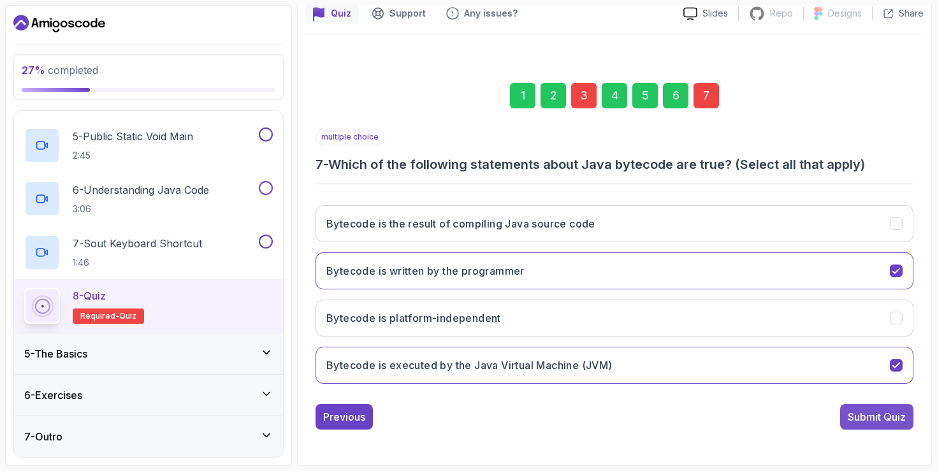
click at [859, 410] on div "Submit Quiz" at bounding box center [877, 416] width 58 height 15
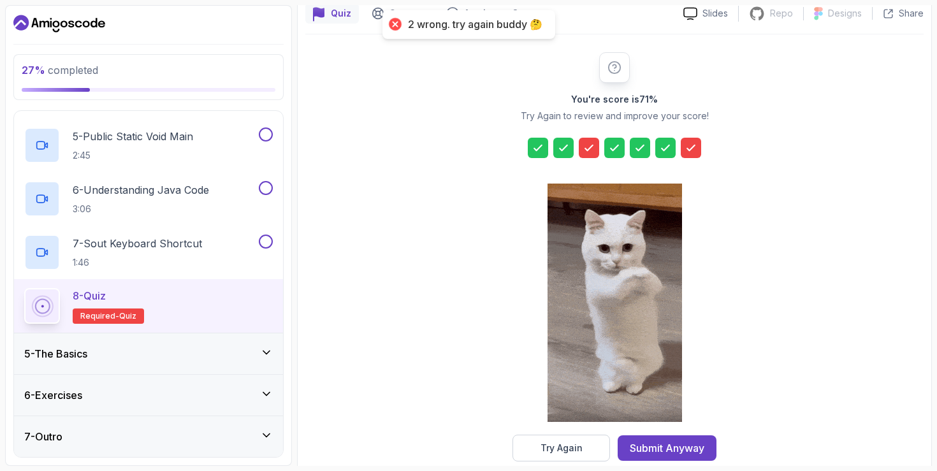
scroll to position [140, 0]
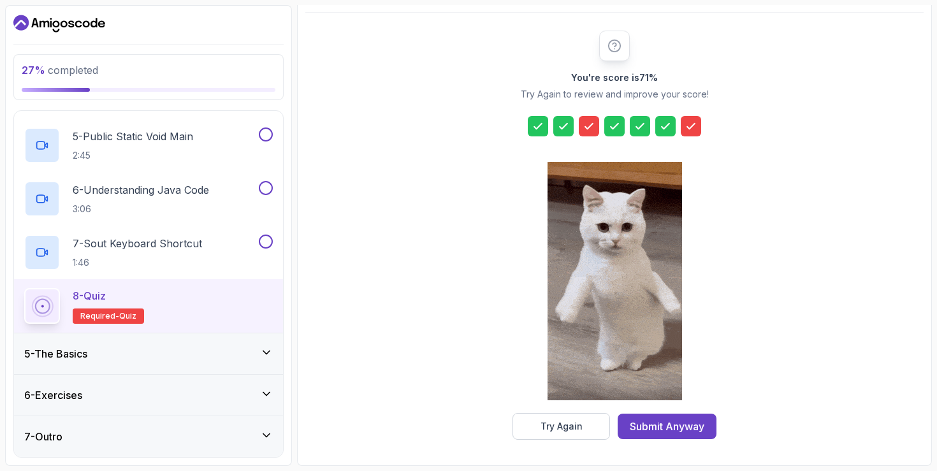
click at [81, 351] on h3 "5 - The Basics" at bounding box center [55, 353] width 63 height 15
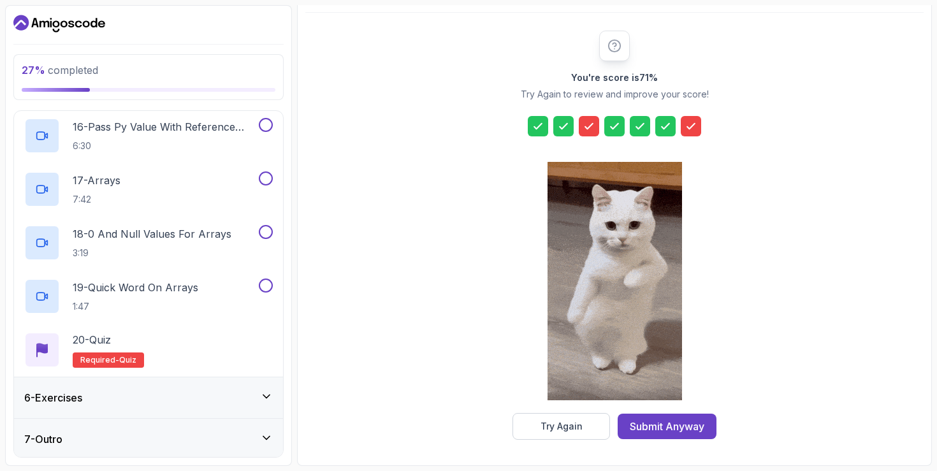
scroll to position [1014, 0]
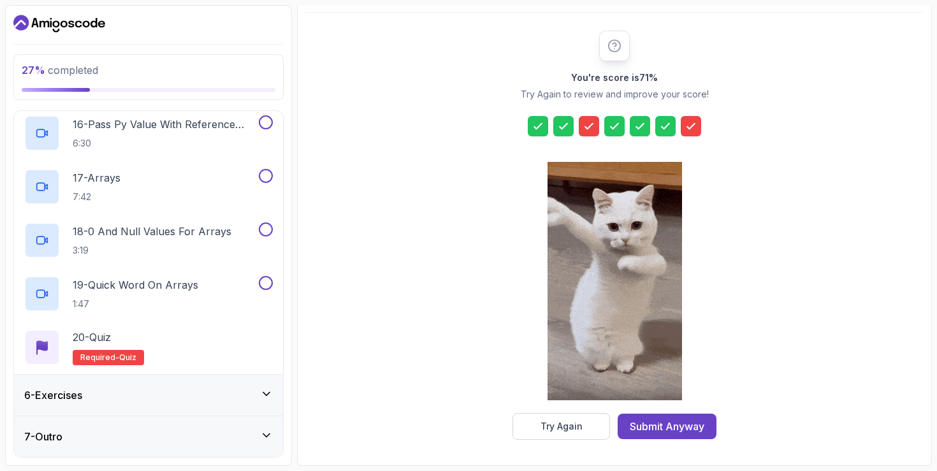
click at [101, 393] on div "6 - Exercises" at bounding box center [148, 394] width 249 height 15
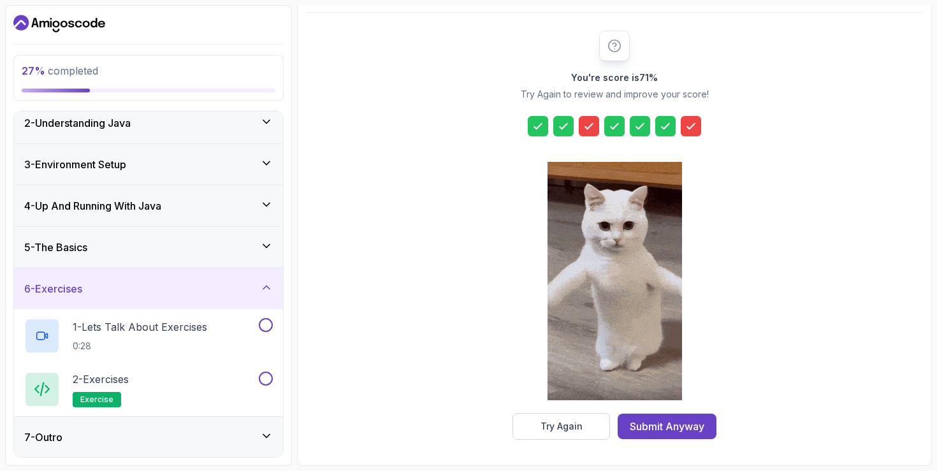
scroll to position [51, 0]
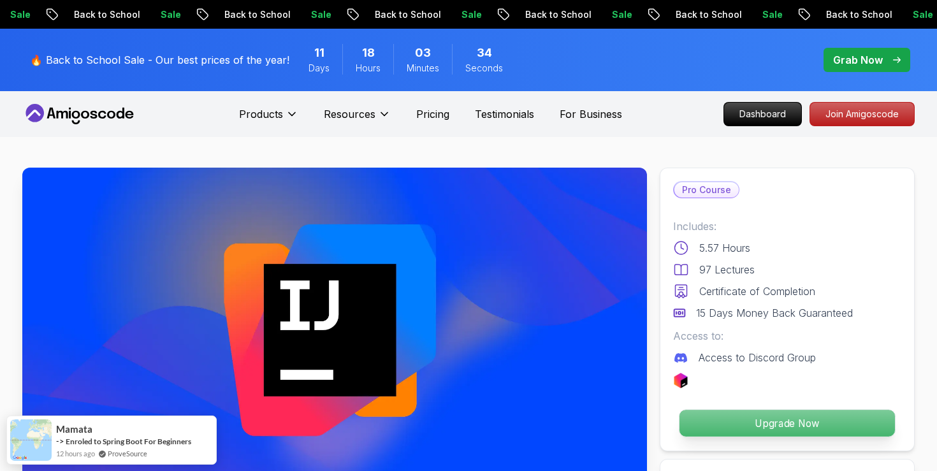
click at [719, 423] on p "Upgrade Now" at bounding box center [786, 423] width 215 height 27
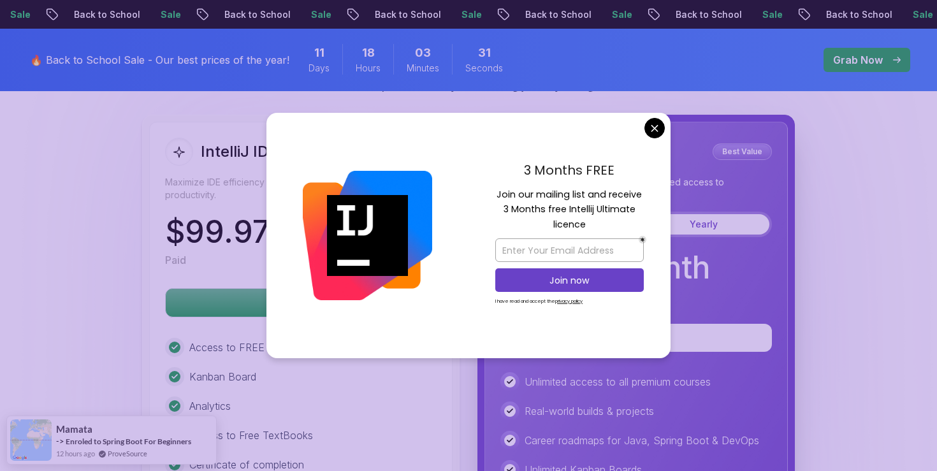
scroll to position [3031, 0]
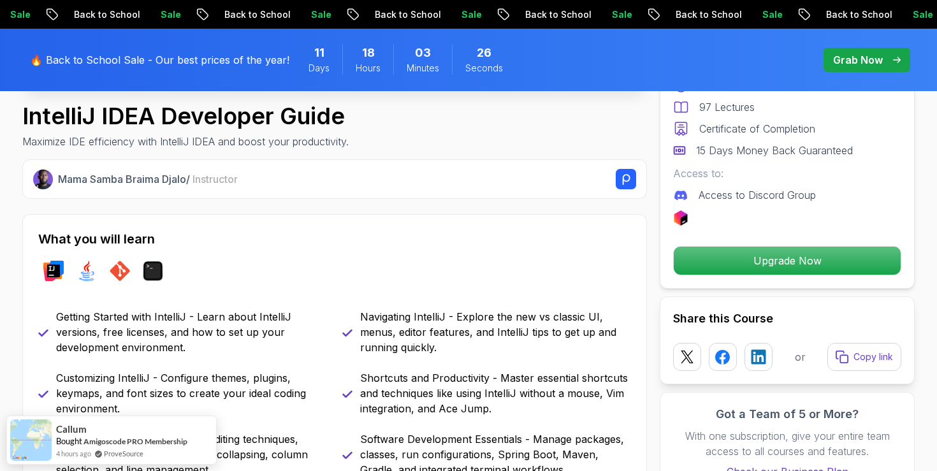
scroll to position [0, 0]
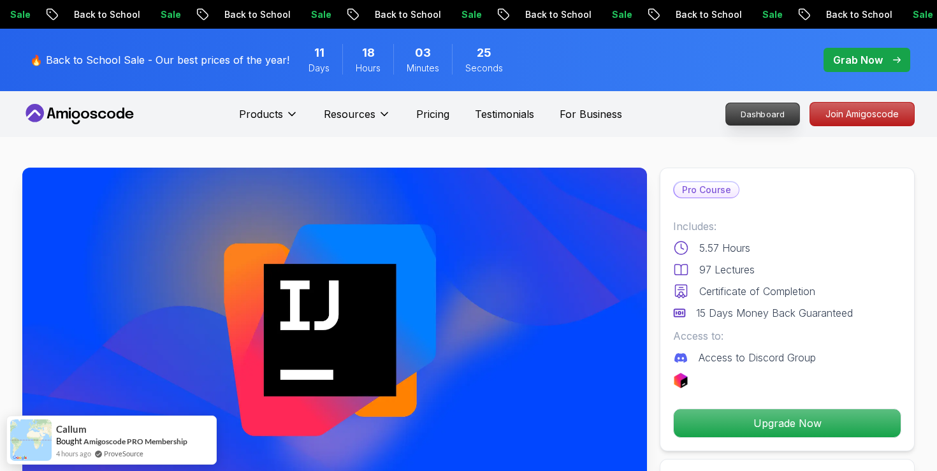
click at [755, 108] on p "Dashboard" at bounding box center [762, 114] width 73 height 22
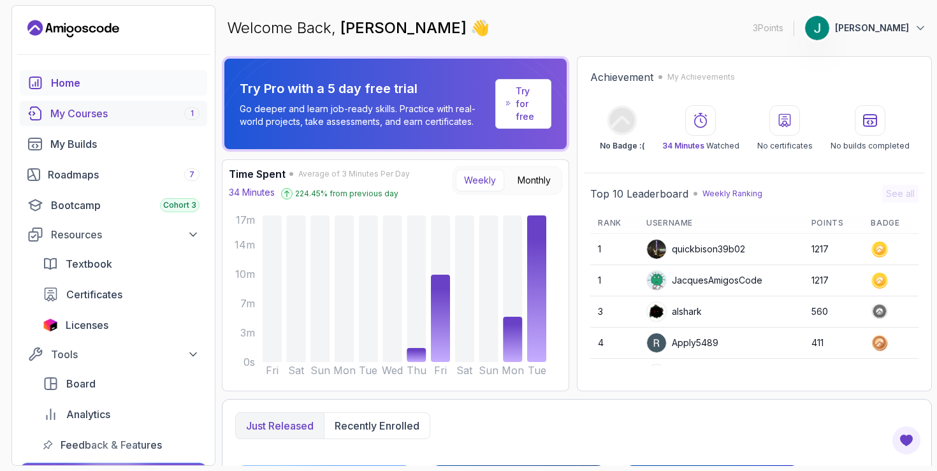
click at [120, 107] on div "My Courses 1" at bounding box center [124, 113] width 149 height 15
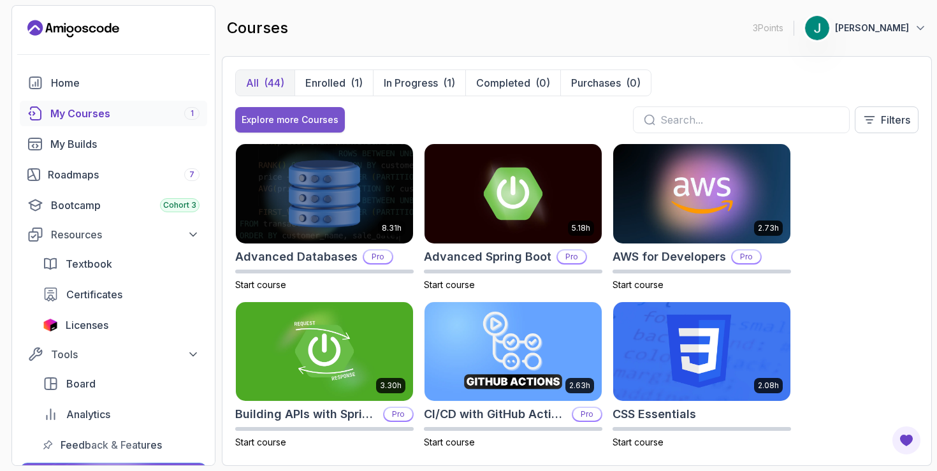
click at [269, 115] on div "Explore more Courses" at bounding box center [290, 119] width 97 height 13
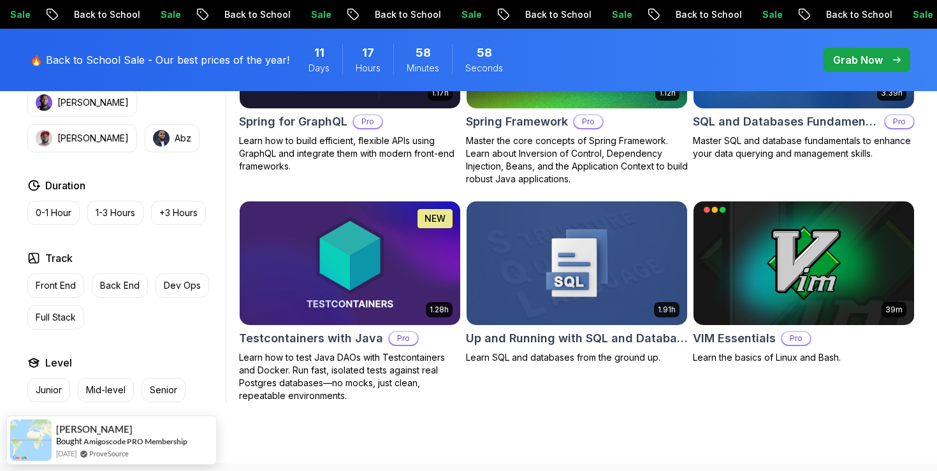
scroll to position [3345, 0]
